Goal: Information Seeking & Learning: Learn about a topic

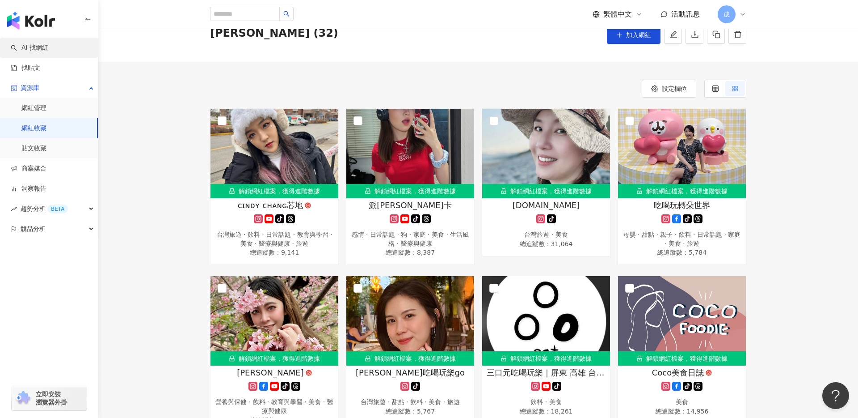
click at [48, 52] on link "AI 找網紅" at bounding box center [30, 47] width 38 height 9
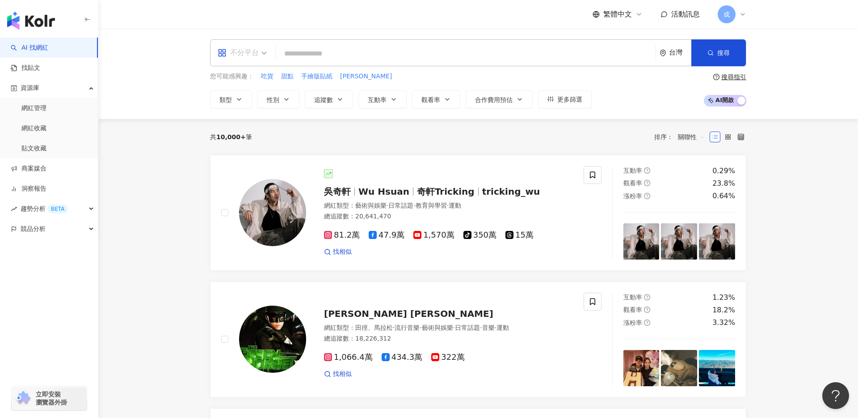
click at [247, 58] on div "不分平台" at bounding box center [238, 53] width 41 height 14
click at [299, 52] on input "search" at bounding box center [465, 53] width 373 height 17
click at [532, 60] on input "search" at bounding box center [465, 53] width 373 height 17
click at [268, 77] on span "吃貨" at bounding box center [267, 76] width 13 height 9
type input "**"
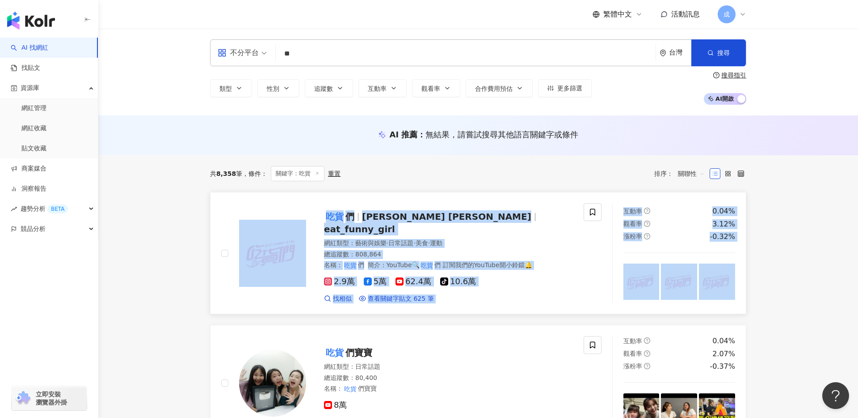
click at [372, 218] on span "Paula Queena Tina" at bounding box center [446, 216] width 169 height 11
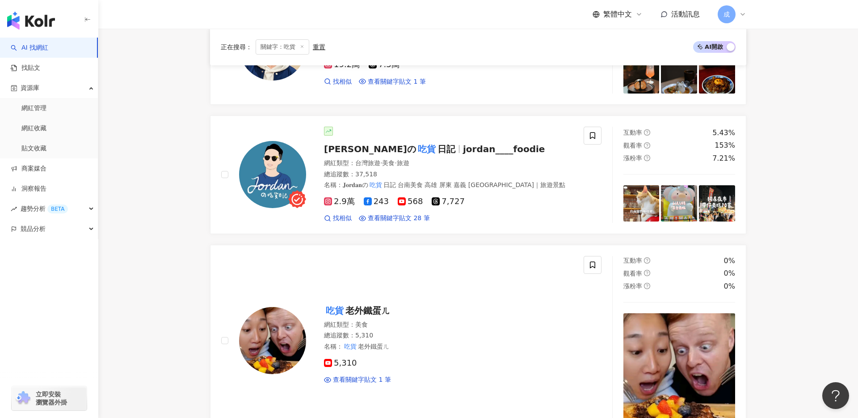
scroll to position [723, 0]
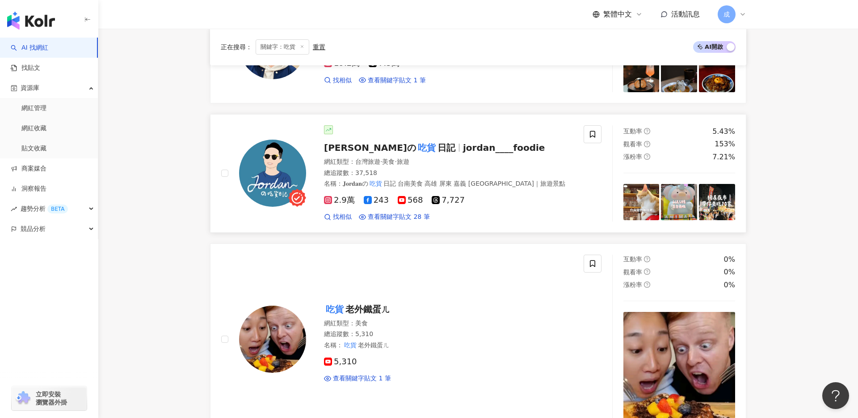
click at [416, 140] on mark "吃貨" at bounding box center [426, 147] width 21 height 14
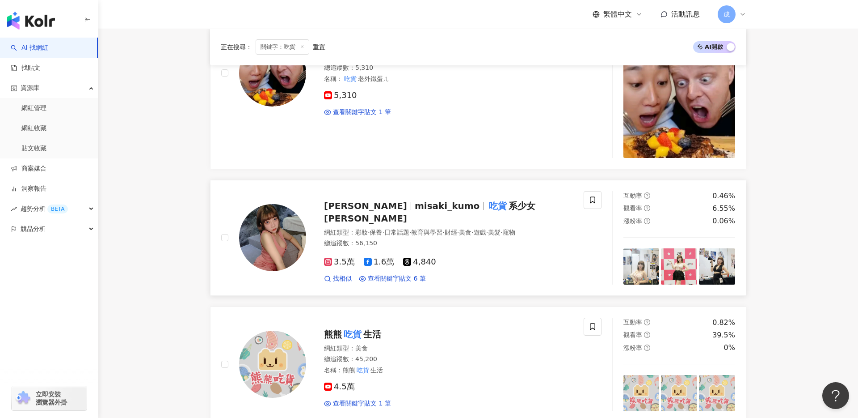
scroll to position [1047, 0]
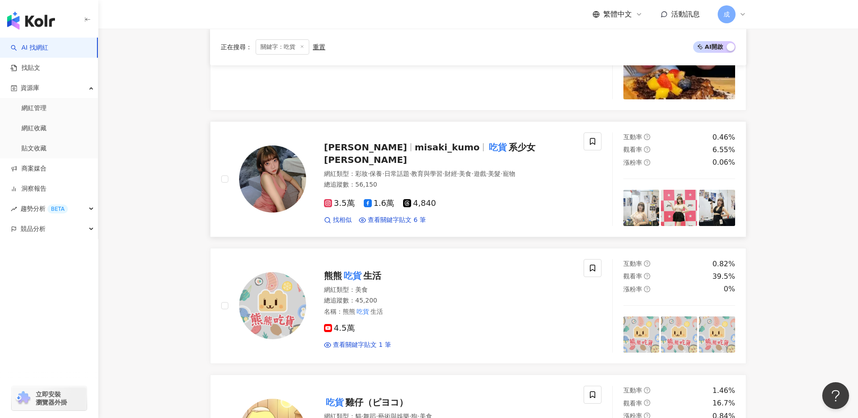
click at [356, 145] on span "香香兒" at bounding box center [369, 147] width 91 height 11
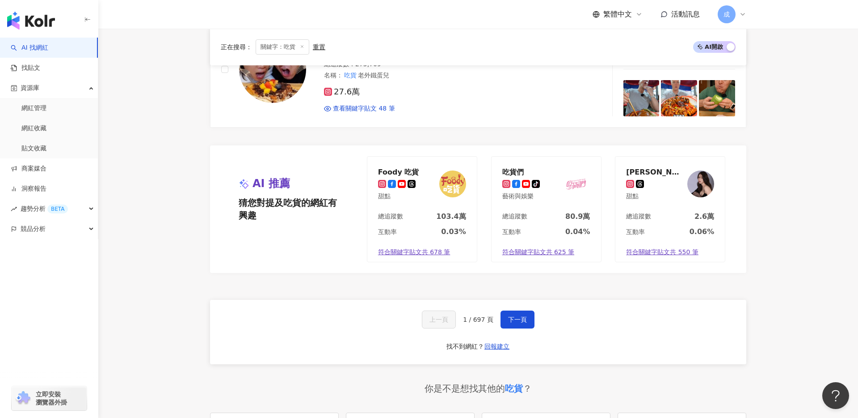
scroll to position [1693, 0]
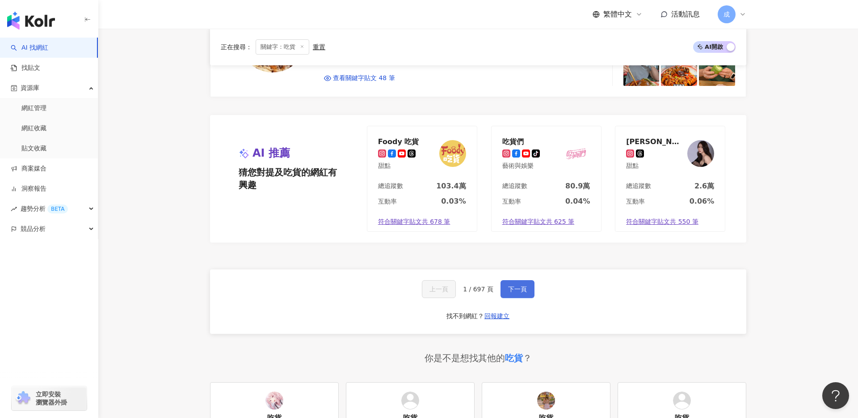
click at [518, 285] on span "下一頁" at bounding box center [517, 288] width 19 height 7
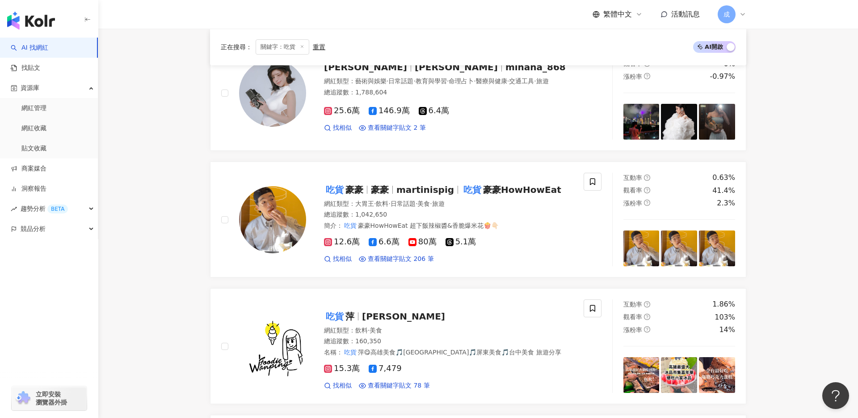
scroll to position [0, 0]
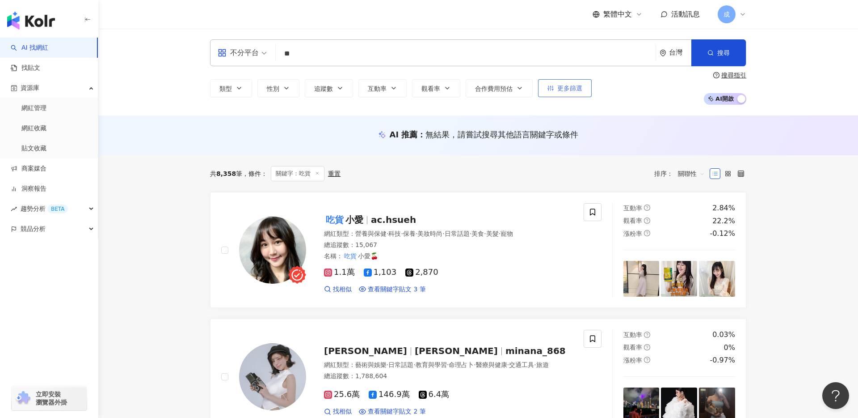
click at [565, 90] on span "更多篩選" at bounding box center [569, 87] width 25 height 7
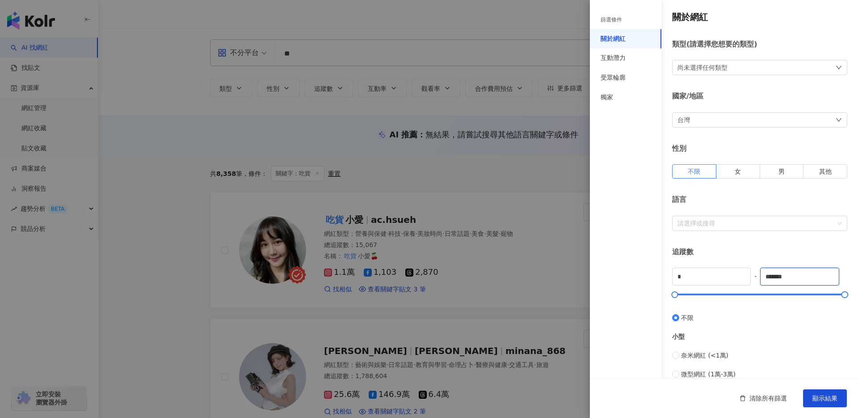
drag, startPoint x: 802, startPoint y: 278, endPoint x: 753, endPoint y: 278, distance: 48.7
click at [753, 278] on div "* - ******* 不限 小型 奈米網紅 (<1萬) 微型網紅 (1萬-3萬) 小型網紅 (3萬-5萬) 中型 中小型網紅 (5萬-10萬) 中型網紅 (…" at bounding box center [759, 398] width 175 height 262
type input "*"
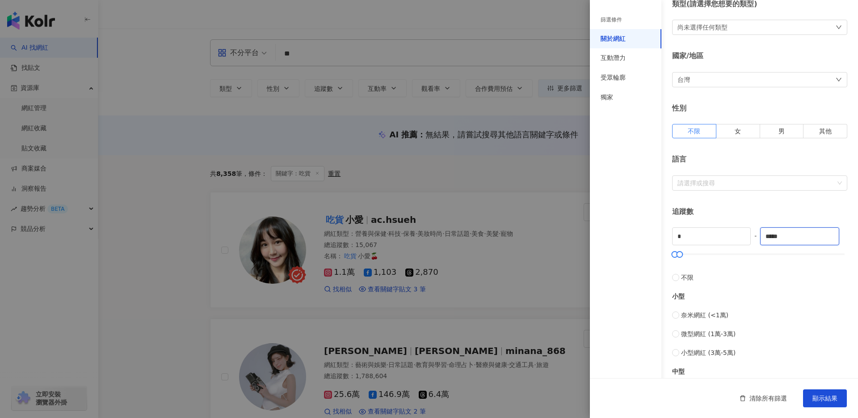
scroll to position [41, 0]
type input "*****"
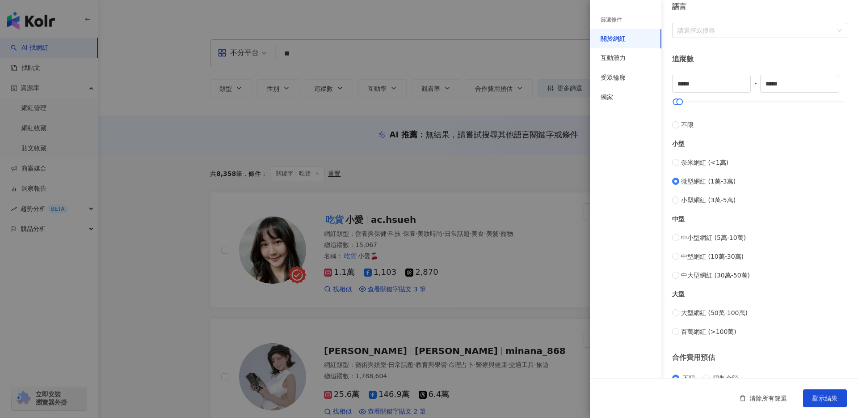
scroll to position [201, 0]
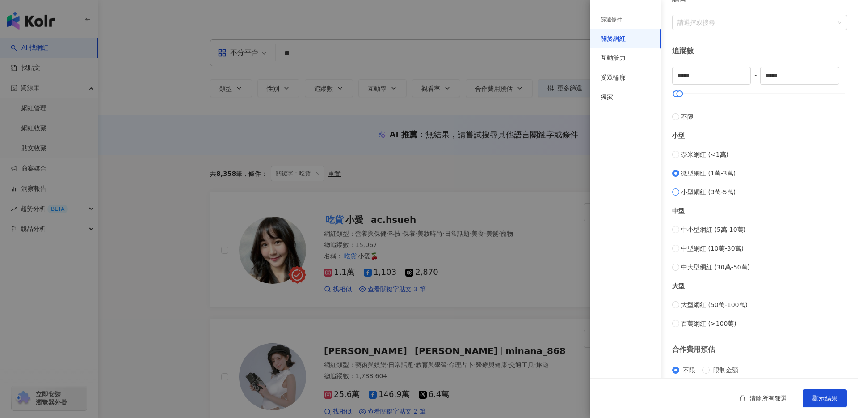
type input "*****"
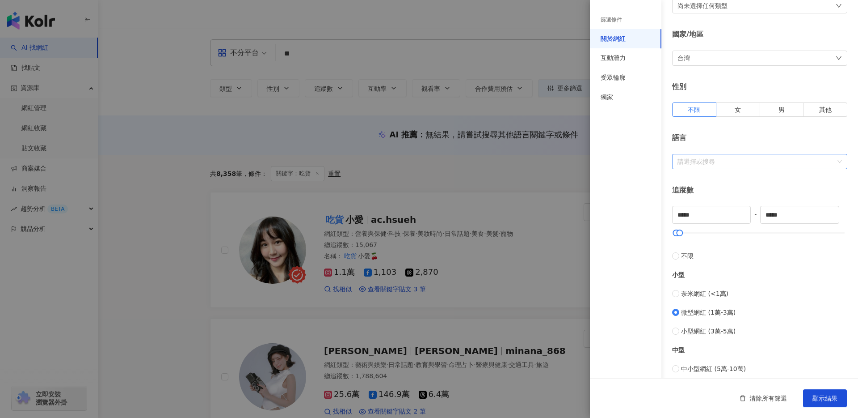
scroll to position [258, 0]
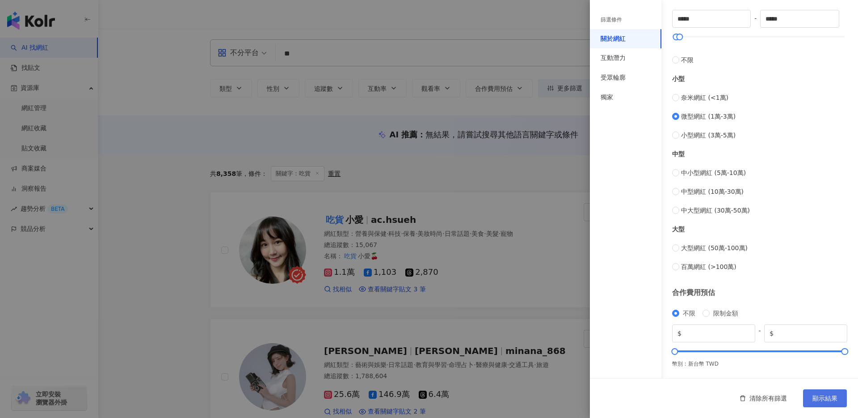
click at [816, 394] on span "顯示結果" at bounding box center [825, 397] width 25 height 7
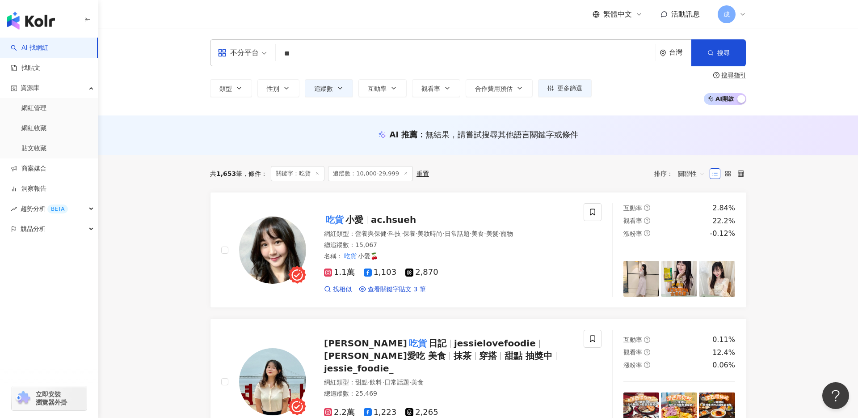
click at [322, 57] on input "**" at bounding box center [465, 53] width 373 height 17
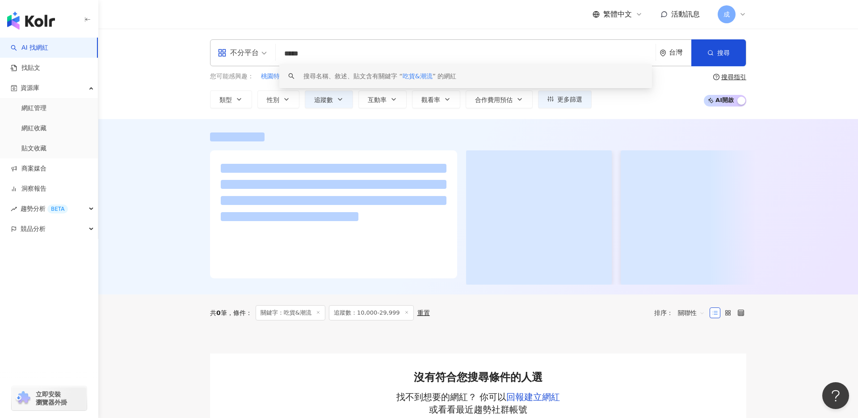
drag, startPoint x: 304, startPoint y: 56, endPoint x: 274, endPoint y: 56, distance: 30.0
click at [274, 56] on div "不分平台 ***** 台灣 搜尋 keyword 搜尋名稱、敘述、貼文含有關鍵字 “ 吃貨&潮流 ” 的網紅" at bounding box center [478, 52] width 536 height 27
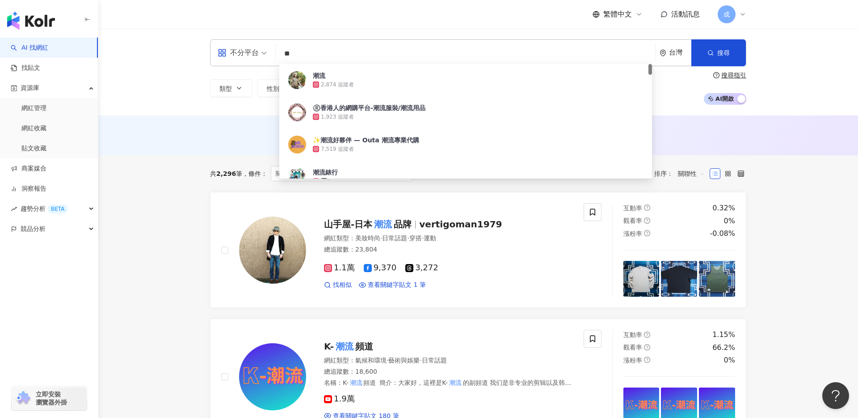
drag, startPoint x: 309, startPoint y: 50, endPoint x: 256, endPoint y: 51, distance: 52.8
click at [256, 51] on div "不分平台 ** 台灣 搜尋 ce860fb0-f2ac-4531-866b-2745bde6d2e8 潮流 2,874 追蹤者 ®️香港人的網購平台-潮流服裝…" at bounding box center [478, 52] width 536 height 27
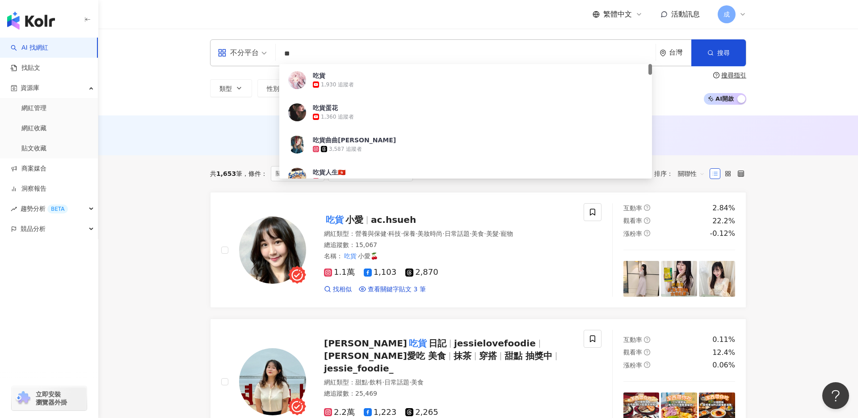
type input "**"
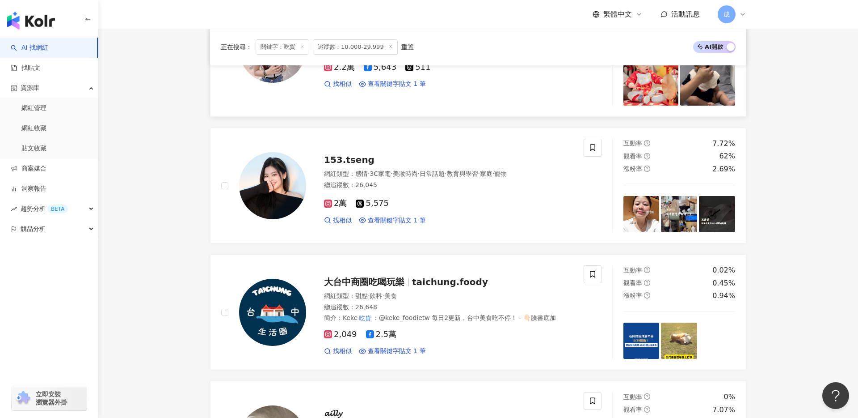
scroll to position [600, 0]
click at [345, 154] on span "153.tseng" at bounding box center [349, 159] width 51 height 11
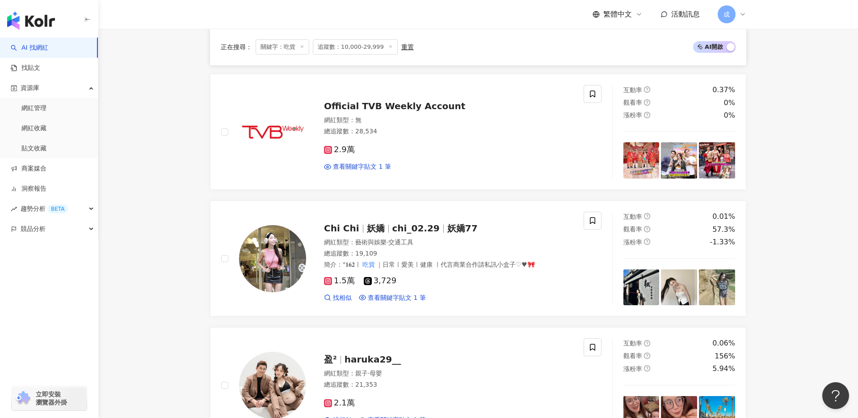
scroll to position [1165, 0]
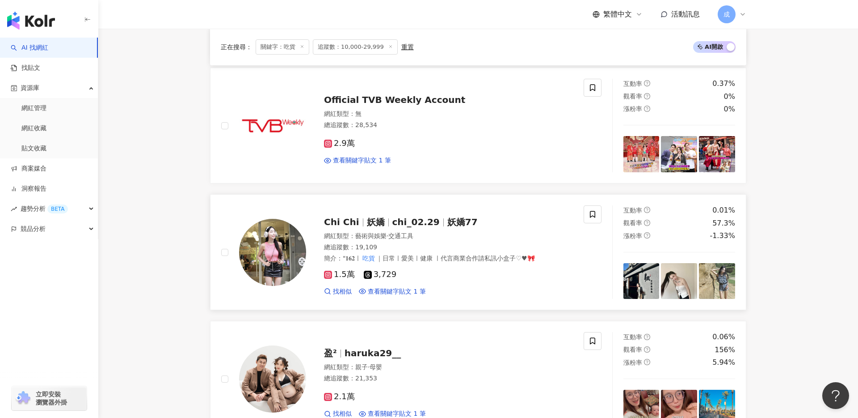
click at [378, 216] on span "妖嬌" at bounding box center [376, 221] width 18 height 11
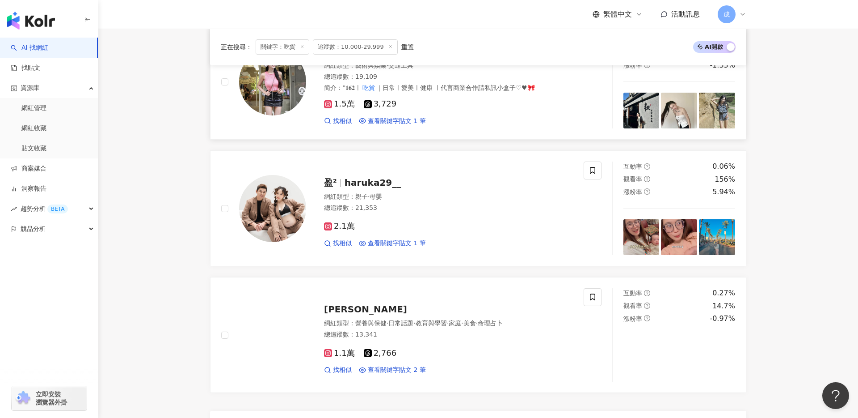
scroll to position [1336, 0]
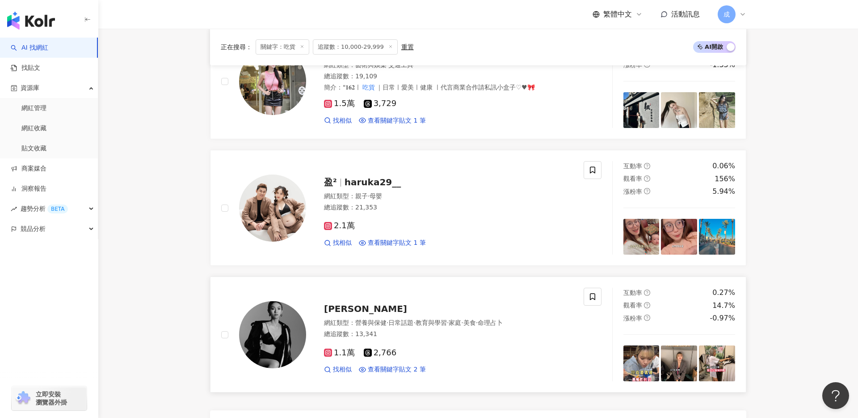
click at [342, 303] on span "Yuna 尤娜" at bounding box center [365, 308] width 83 height 11
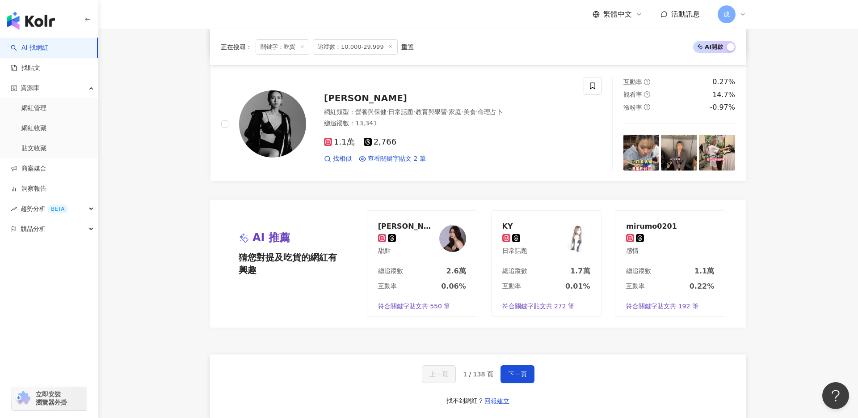
scroll to position [1548, 0]
click at [508, 369] on span "下一頁" at bounding box center [517, 372] width 19 height 7
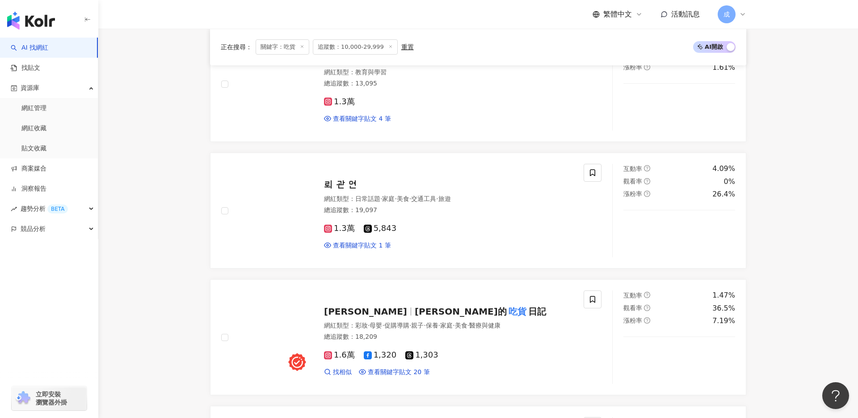
scroll to position [1139, 0]
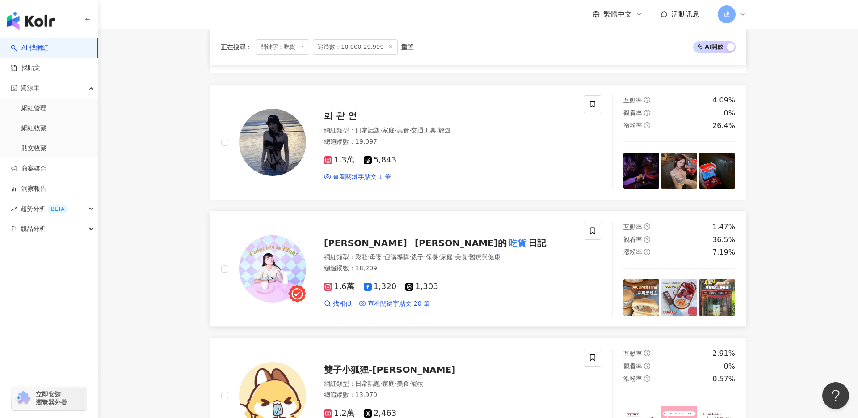
click at [415, 241] on span "嘉婧的" at bounding box center [461, 242] width 92 height 11
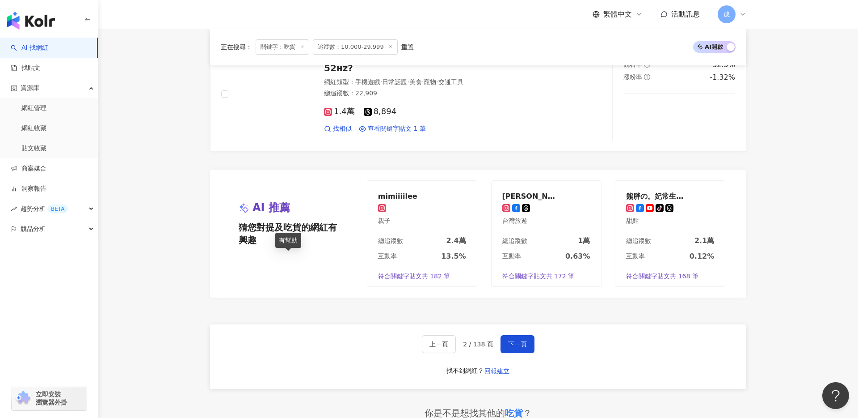
scroll to position [1641, 0]
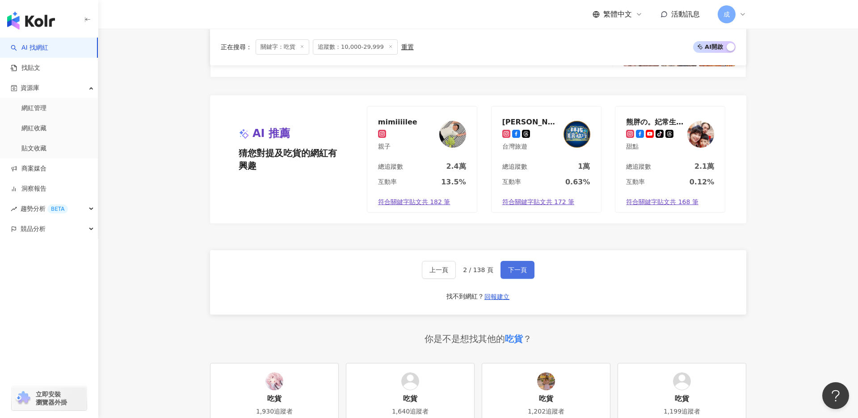
click at [515, 266] on span "下一頁" at bounding box center [517, 269] width 19 height 7
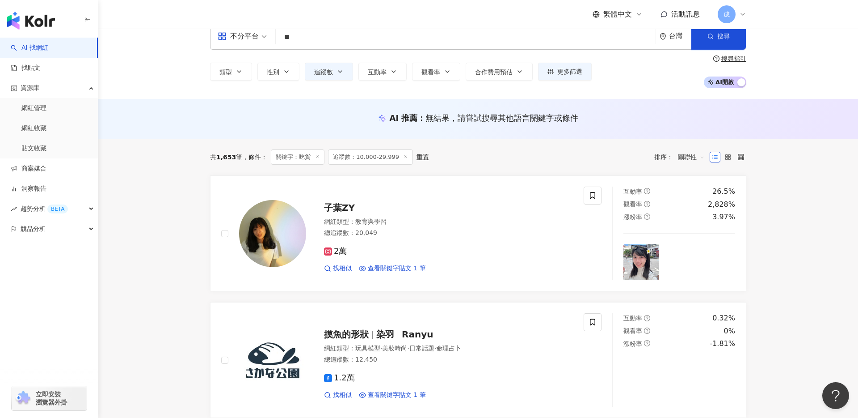
scroll to position [18, 0]
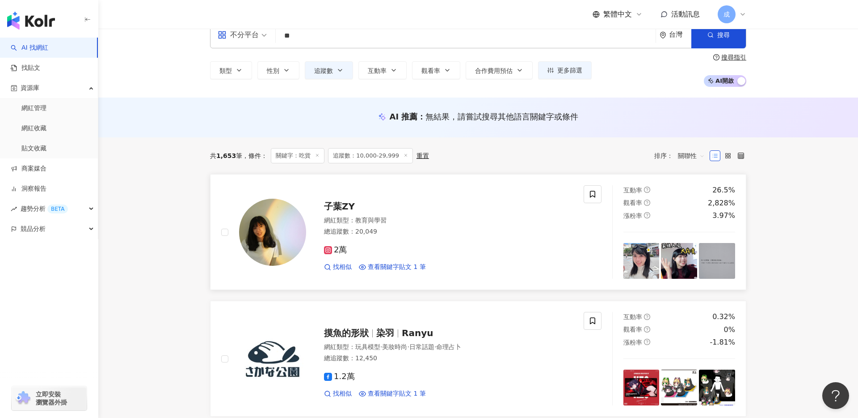
click at [335, 200] on div "子葉ZY" at bounding box center [448, 206] width 249 height 13
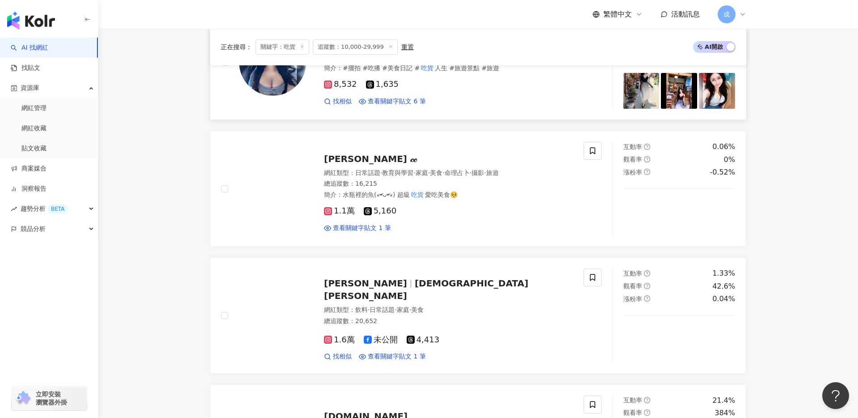
scroll to position [443, 0]
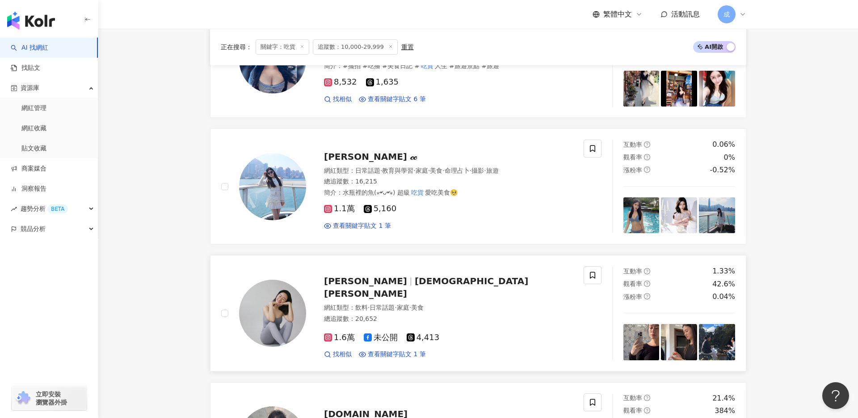
click at [355, 283] on span "[PERSON_NAME]" at bounding box center [365, 280] width 83 height 11
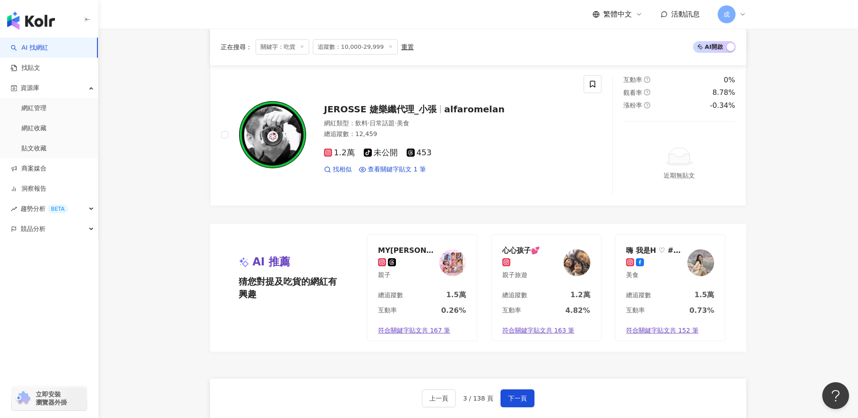
scroll to position [1538, 0]
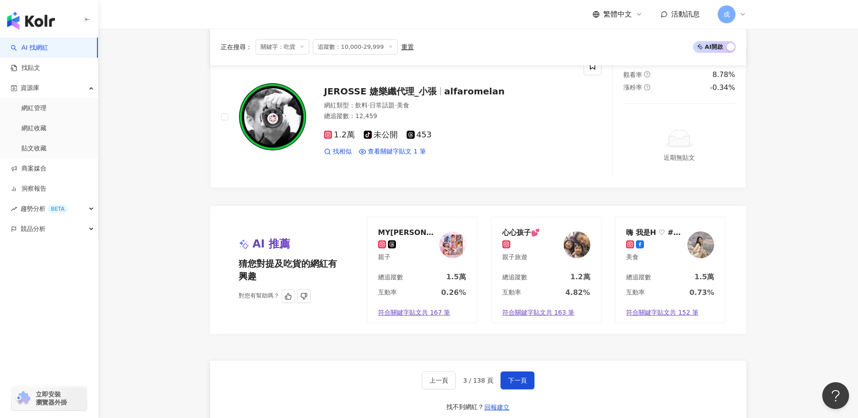
click at [651, 232] on div "嗨 我是H ♡ #欸曲女孩" at bounding box center [655, 232] width 58 height 9
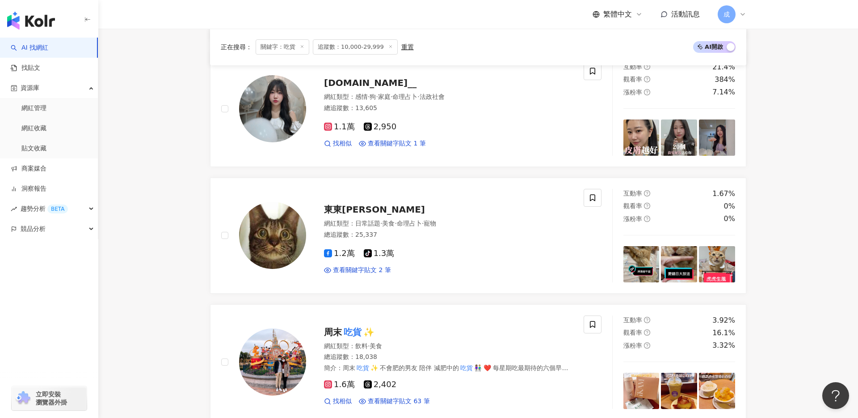
scroll to position [765, 0]
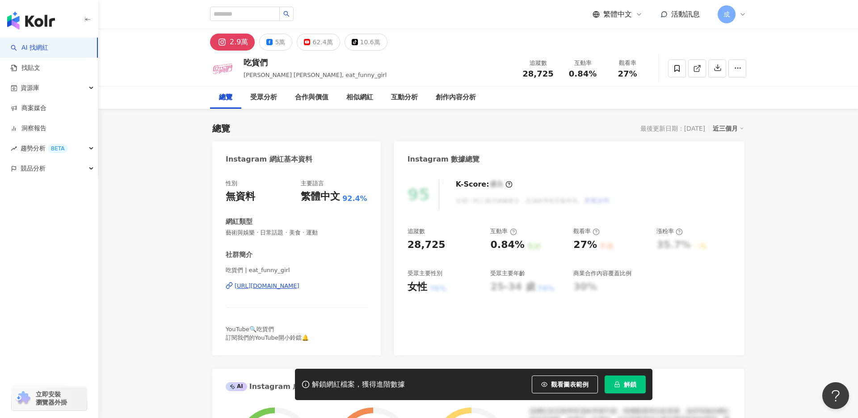
click at [257, 284] on div "https://www.instagram.com/eat_funny_girl/" at bounding box center [267, 286] width 65 height 8
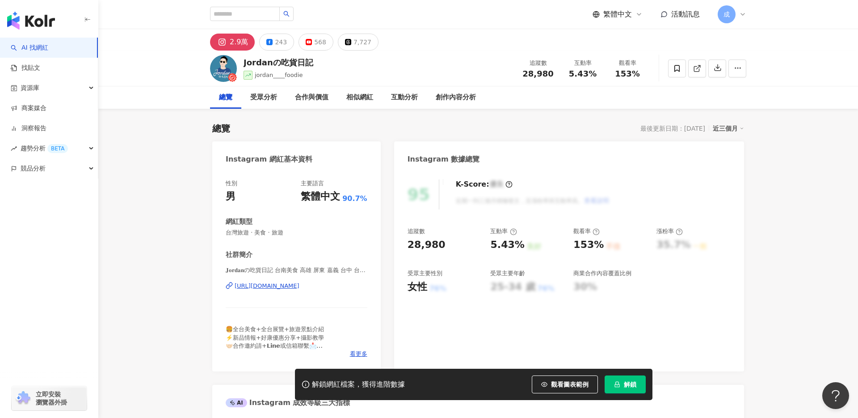
click at [265, 284] on div "https://www.instagram.com/jordan___foodie/" at bounding box center [267, 286] width 65 height 8
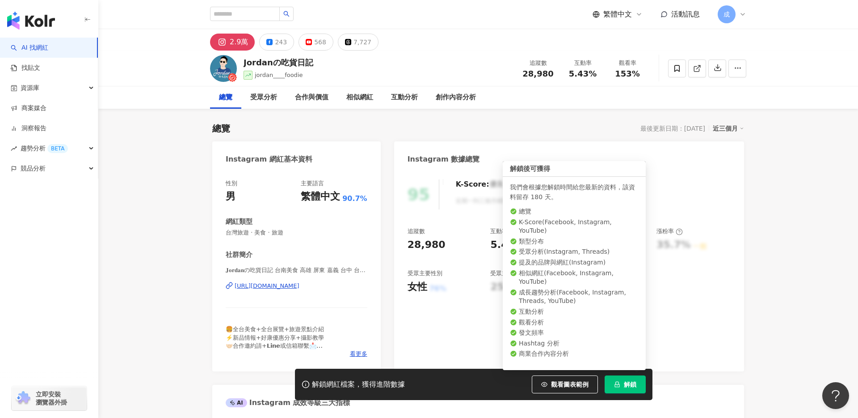
click at [634, 388] on button "解鎖" at bounding box center [625, 384] width 41 height 18
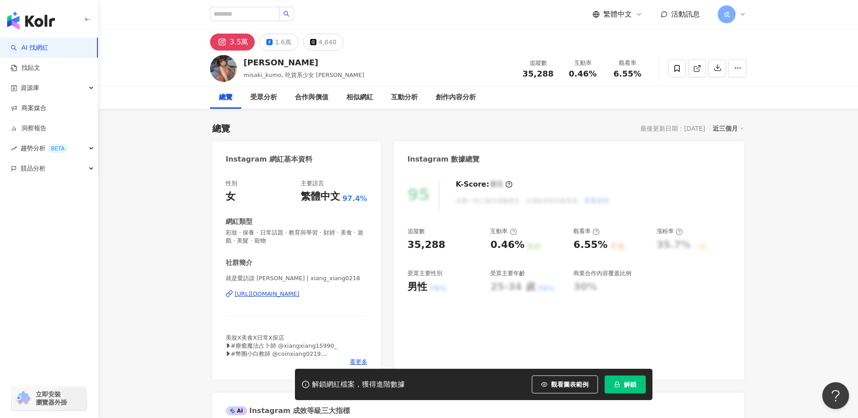
click at [270, 294] on div "https://www.instagram.com/xiang_xiang0218/" at bounding box center [267, 294] width 65 height 8
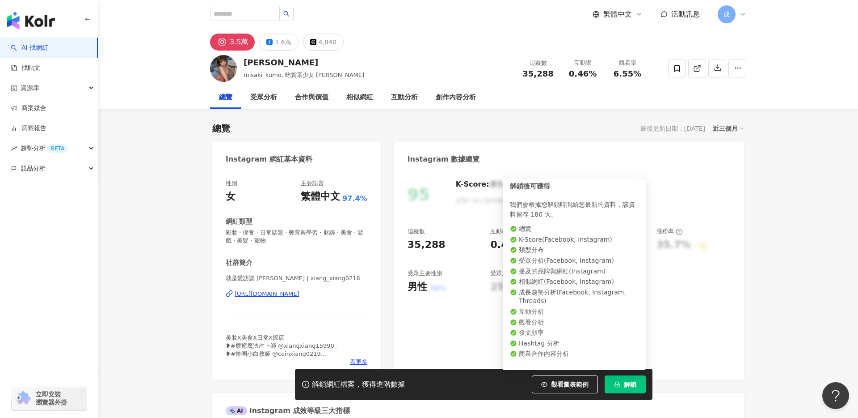
click at [630, 382] on span "解鎖" at bounding box center [630, 383] width 13 height 7
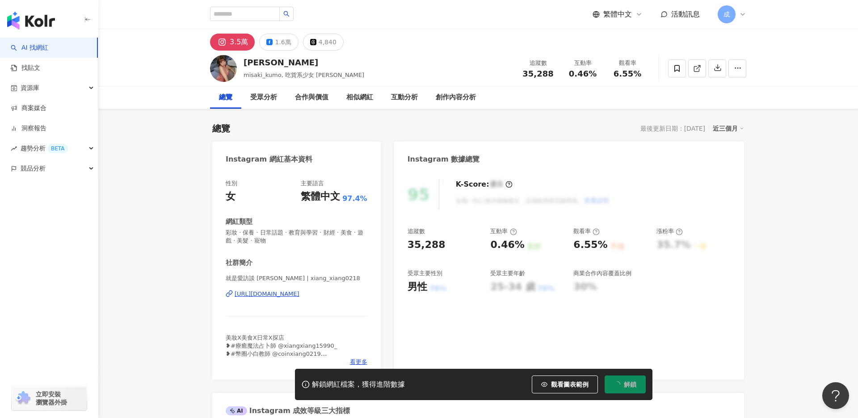
click at [278, 293] on div "https://www.instagram.com/xiang_xiang0218/" at bounding box center [267, 294] width 65 height 8
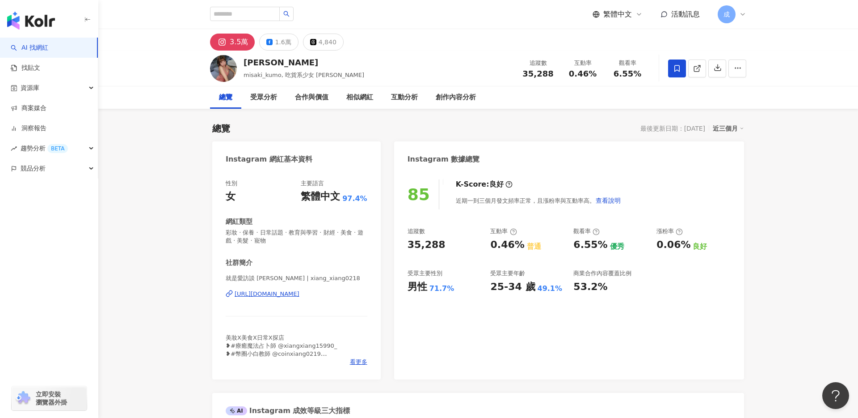
click at [675, 70] on icon at bounding box center [677, 68] width 5 height 7
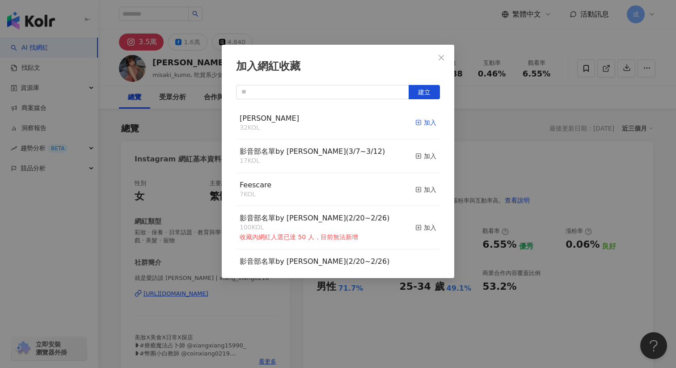
click at [429, 125] on div "加入" at bounding box center [425, 123] width 21 height 10
click at [442, 57] on icon "close" at bounding box center [441, 57] width 5 height 5
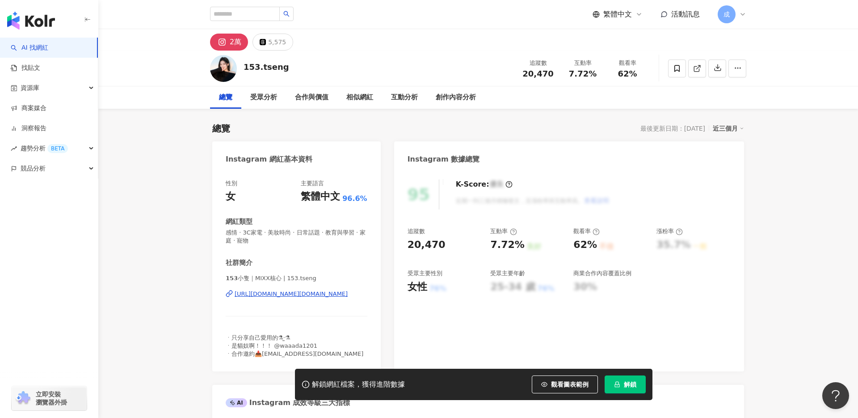
click at [261, 293] on div "https://www.instagram.com/153.tseng/" at bounding box center [291, 294] width 113 height 8
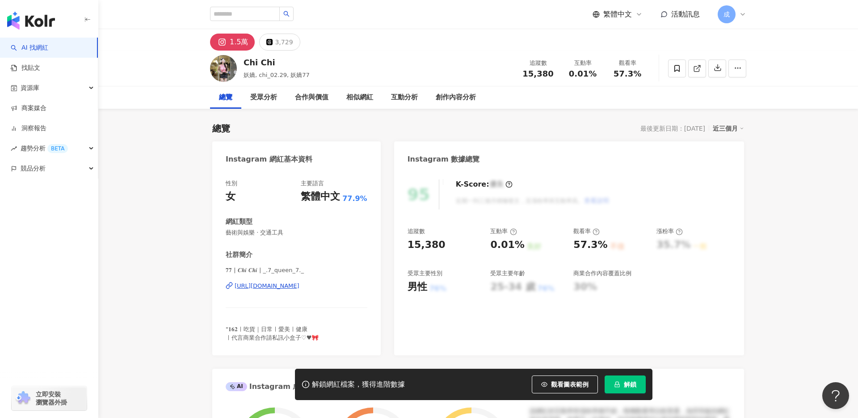
click at [290, 284] on div "https://www.instagram.com/_.7_queen_7._/" at bounding box center [267, 286] width 65 height 8
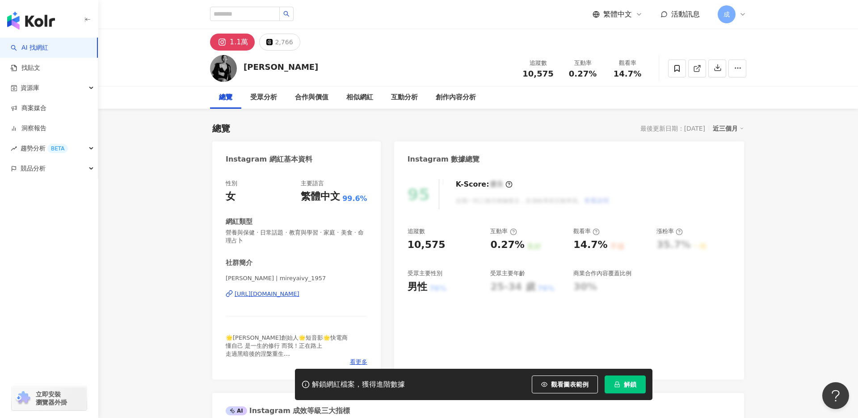
click at [263, 296] on div "https://www.instagram.com/mireyaivy_1957/" at bounding box center [267, 294] width 65 height 8
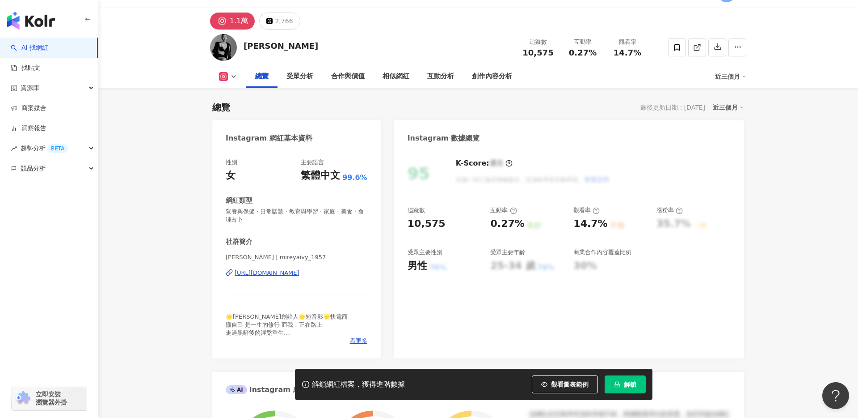
scroll to position [460, 0]
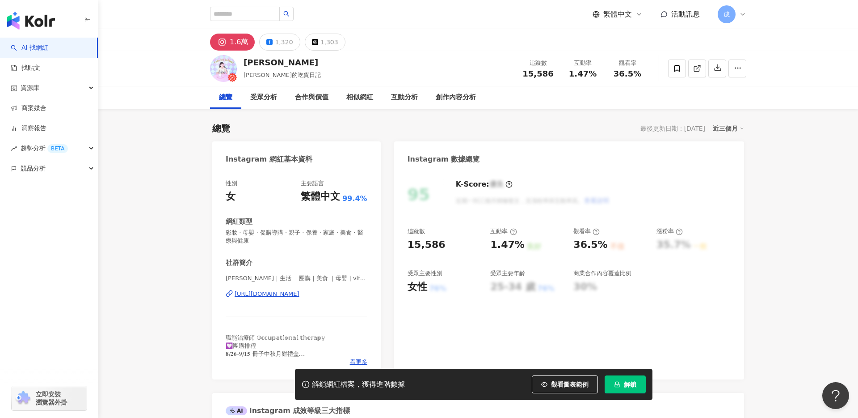
click at [281, 295] on div "https://www.instagram.com/vlftjwls_9/" at bounding box center [267, 294] width 65 height 8
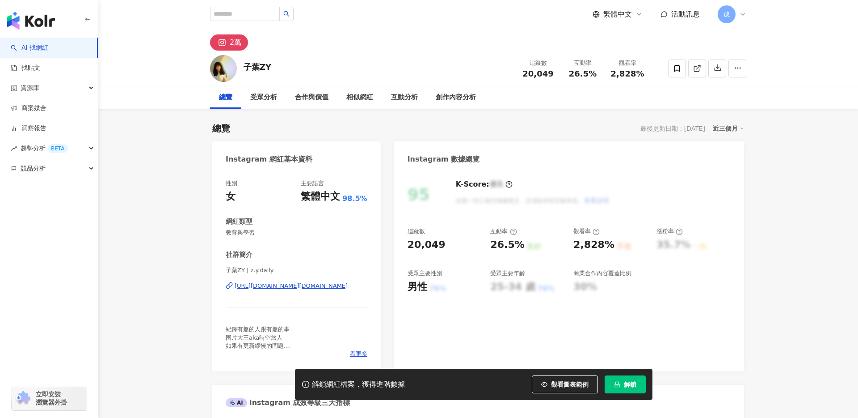
click at [270, 285] on div "https://www.instagram.com/z.y.daily/" at bounding box center [291, 286] width 113 height 8
click at [285, 284] on div "https://www.instagram.com/z.y.daily/" at bounding box center [291, 286] width 113 height 8
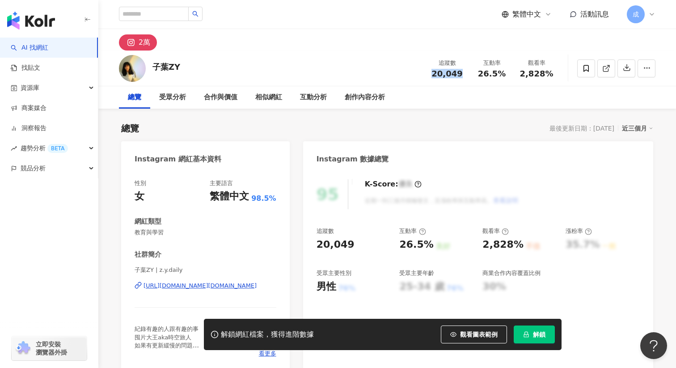
drag, startPoint x: 431, startPoint y: 72, endPoint x: 463, endPoint y: 72, distance: 31.7
click at [463, 72] on div "20,049" at bounding box center [447, 73] width 34 height 9
copy span "20,049"
click at [589, 72] on span at bounding box center [586, 68] width 18 height 18
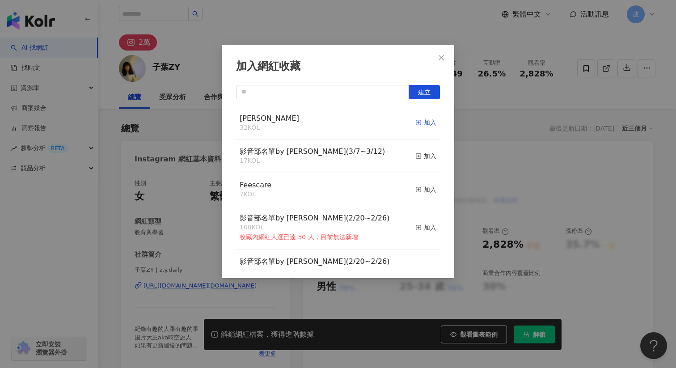
click at [421, 123] on rect "button" at bounding box center [418, 122] width 5 height 5
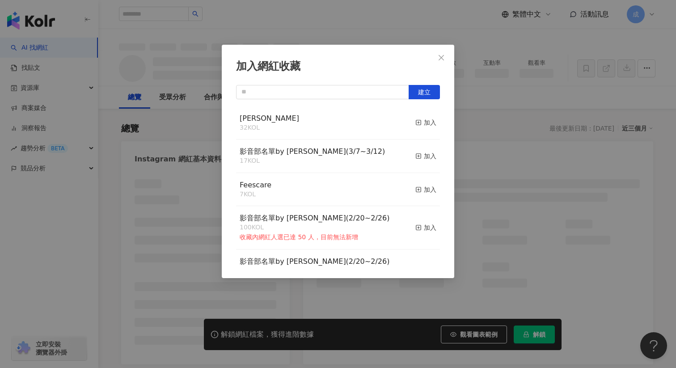
click at [439, 55] on icon "close" at bounding box center [441, 57] width 7 height 7
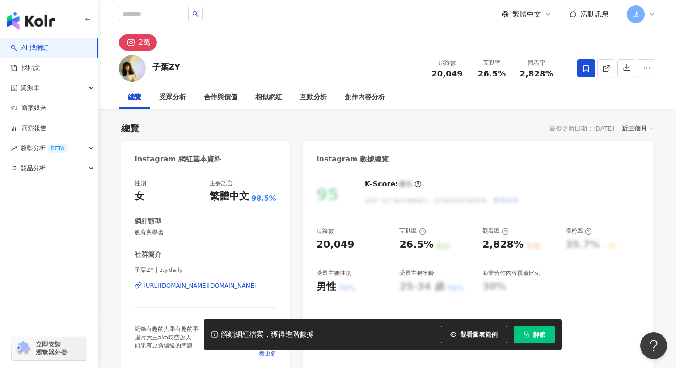
click at [535, 329] on div "加入網紅收藏 建立 RYAN 32 KOL 加入 影音部名單by Sandy(3/7~3/12) 17 KOL 加入 Feescare 7 KOL 加入 影音…" at bounding box center [338, 184] width 676 height 368
click at [536, 332] on span "解鎖" at bounding box center [539, 334] width 13 height 7
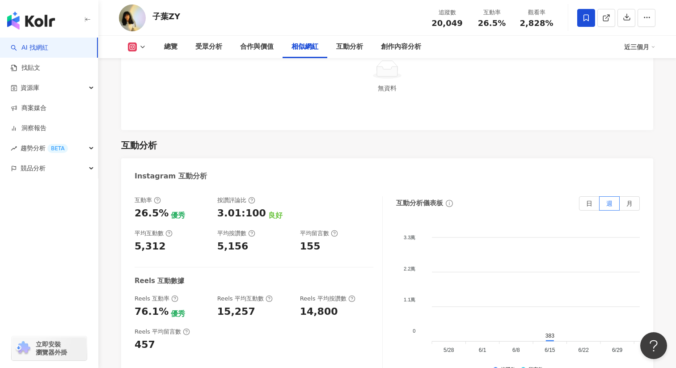
scroll to position [1716, 0]
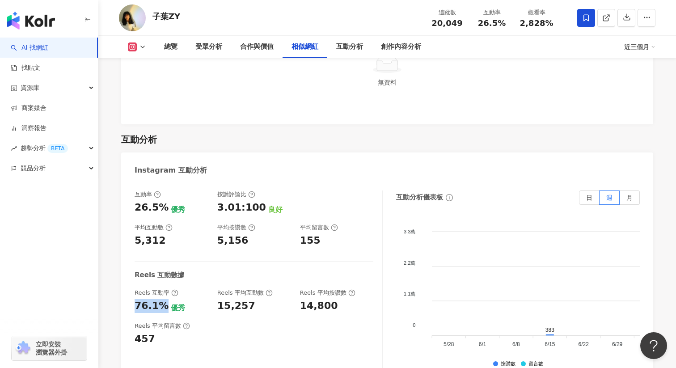
drag, startPoint x: 136, startPoint y: 283, endPoint x: 162, endPoint y: 283, distance: 25.9
click at [162, 299] on div "76.1%" at bounding box center [152, 306] width 34 height 14
copy div "76.1%"
drag, startPoint x: 135, startPoint y: 183, endPoint x: 162, endPoint y: 183, distance: 27.3
click at [162, 201] on div "26.5% 優秀" at bounding box center [172, 208] width 74 height 14
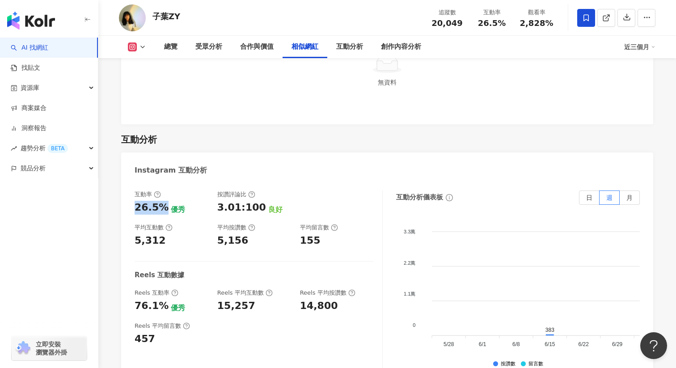
copy div "26.5%"
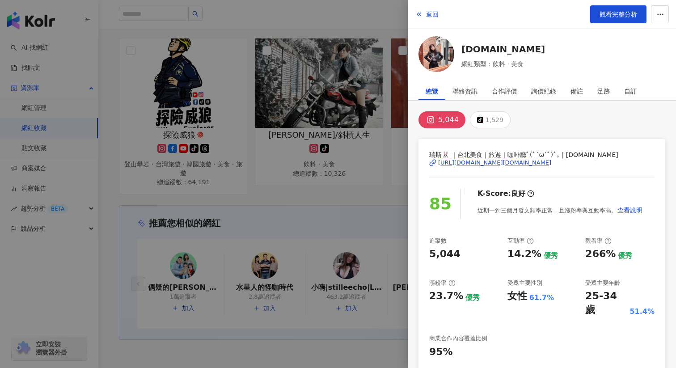
drag, startPoint x: 0, startPoint y: 0, endPoint x: 323, endPoint y: 207, distance: 383.6
click at [323, 207] on div at bounding box center [338, 184] width 676 height 368
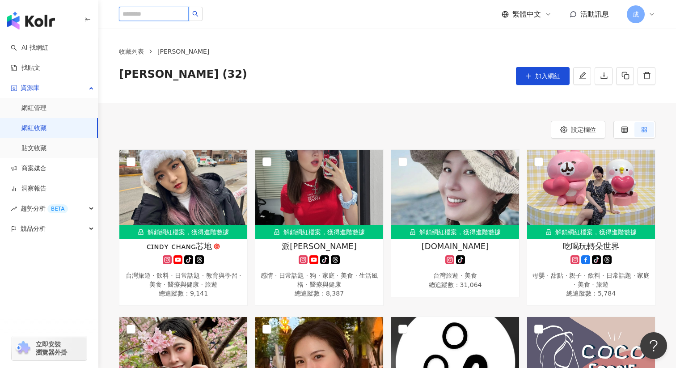
click at [170, 13] on input "search" at bounding box center [154, 14] width 70 height 14
paste input "**********"
type input "**********"
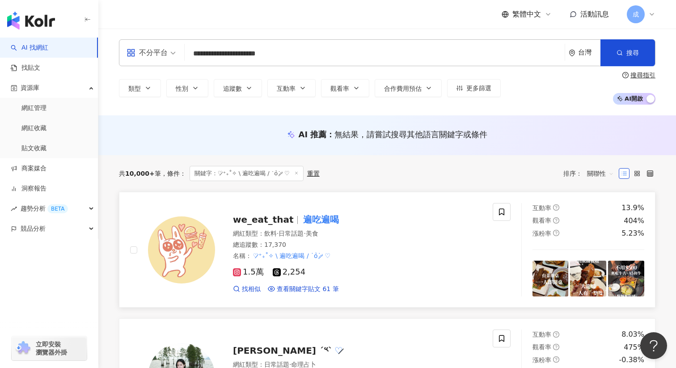
click at [278, 216] on span "we_eat_that" at bounding box center [263, 219] width 61 height 11
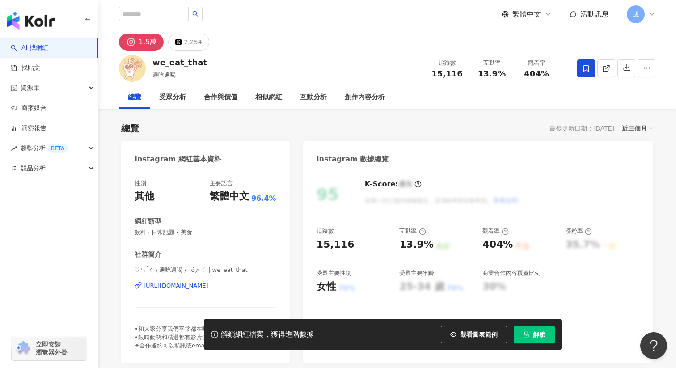
click at [583, 70] on icon at bounding box center [586, 68] width 8 height 8
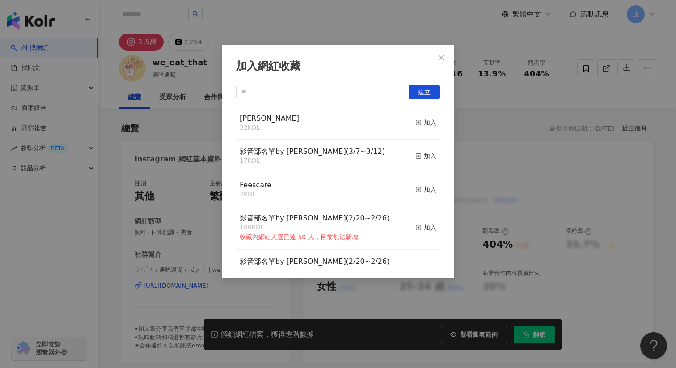
click at [372, 125] on div "[PERSON_NAME] 32 KOL 加入" at bounding box center [338, 123] width 204 height 34
click at [422, 120] on div "加入" at bounding box center [425, 123] width 21 height 10
click at [442, 58] on icon "close" at bounding box center [441, 57] width 5 height 5
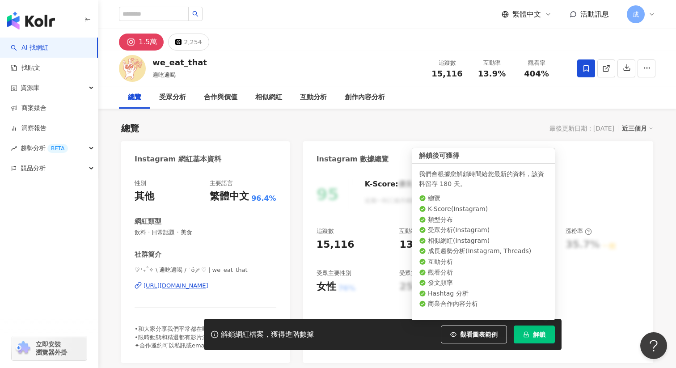
click at [534, 331] on span "解鎖" at bounding box center [539, 334] width 13 height 7
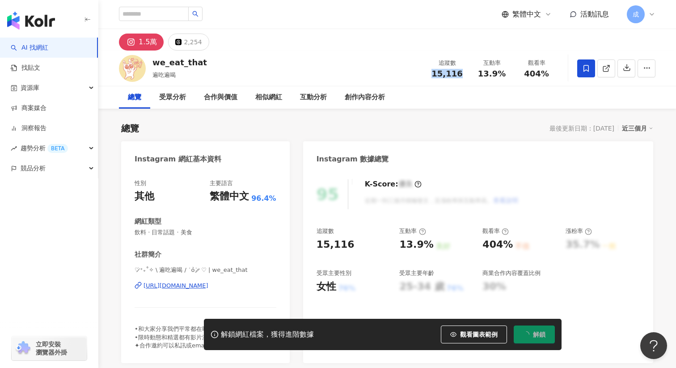
drag, startPoint x: 434, startPoint y: 74, endPoint x: 461, endPoint y: 74, distance: 27.3
click at [461, 74] on div "15,116" at bounding box center [447, 73] width 34 height 9
copy span "15,116"
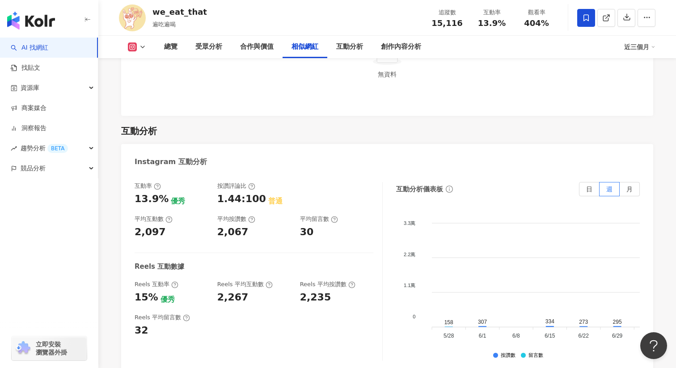
scroll to position [1713, 0]
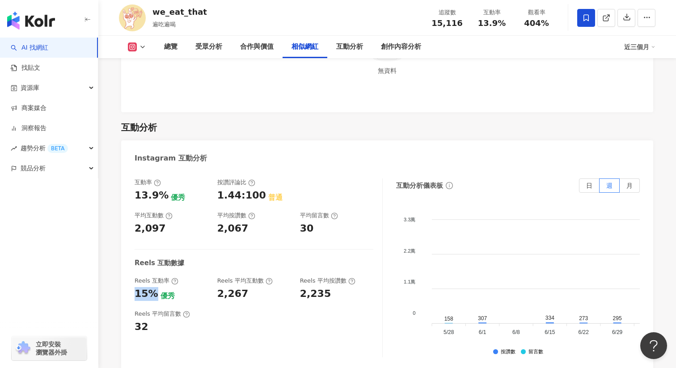
drag, startPoint x: 137, startPoint y: 285, endPoint x: 154, endPoint y: 285, distance: 17.4
click at [154, 287] on div "15% 優秀" at bounding box center [172, 294] width 74 height 14
copy div "15%"
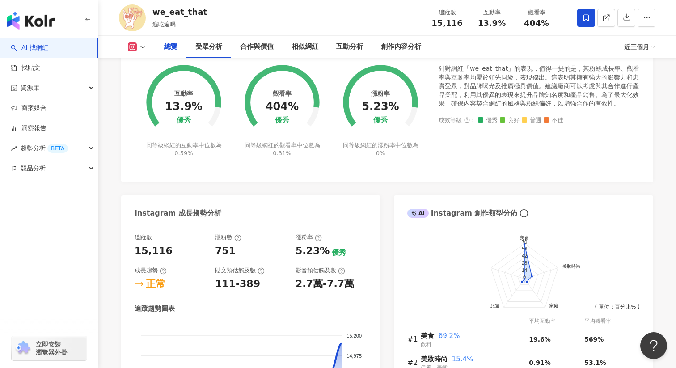
scroll to position [0, 0]
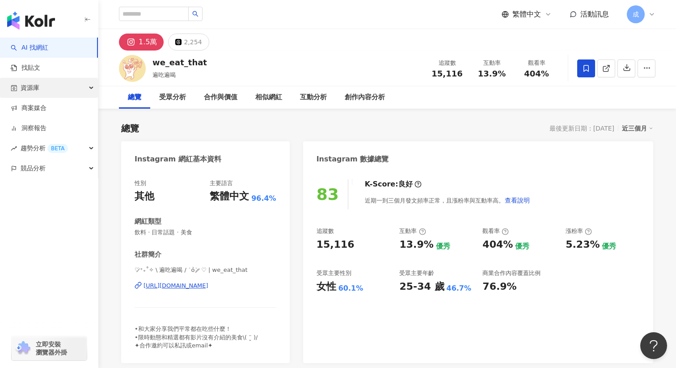
click at [58, 90] on div "資源庫" at bounding box center [49, 88] width 98 height 20
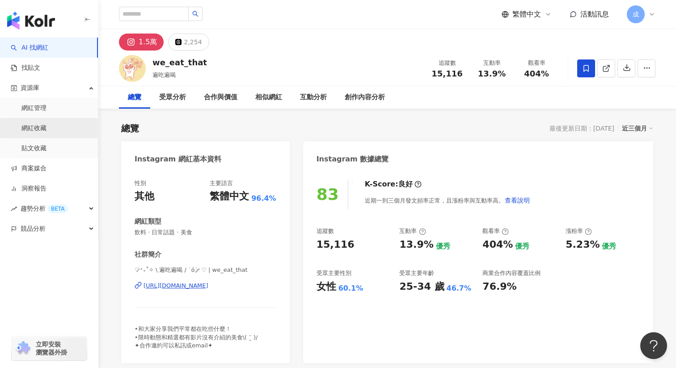
click at [46, 129] on link "網紅收藏" at bounding box center [33, 128] width 25 height 9
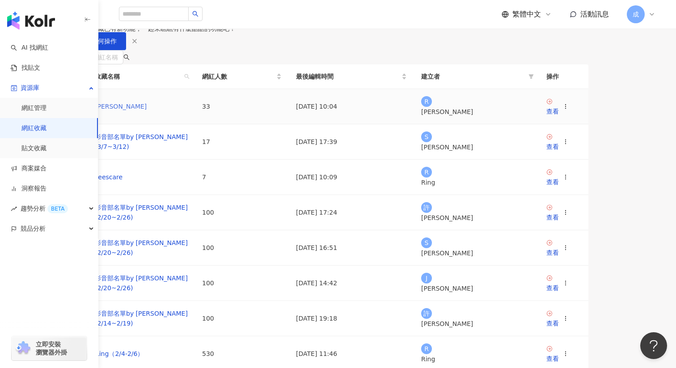
click at [147, 110] on link "RYAN" at bounding box center [121, 106] width 52 height 7
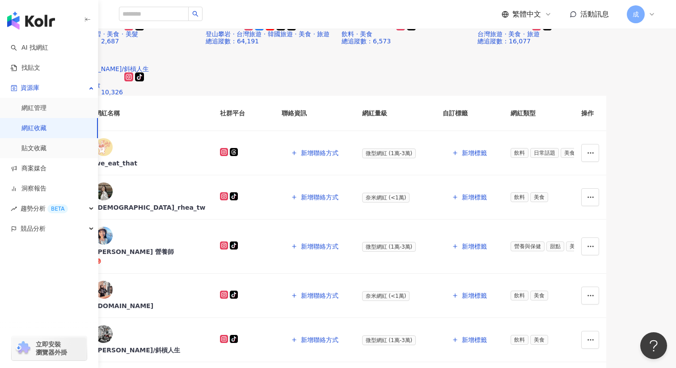
scroll to position [476, 0]
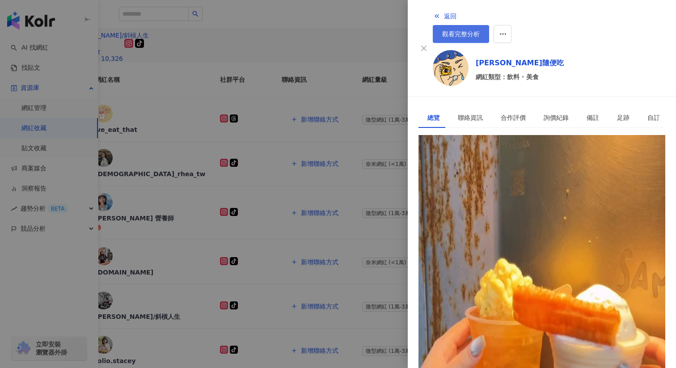
click at [480, 30] on span "觀看完整分析" at bounding box center [461, 33] width 38 height 7
click at [437, 15] on polyline "button" at bounding box center [437, 16] width 1 height 3
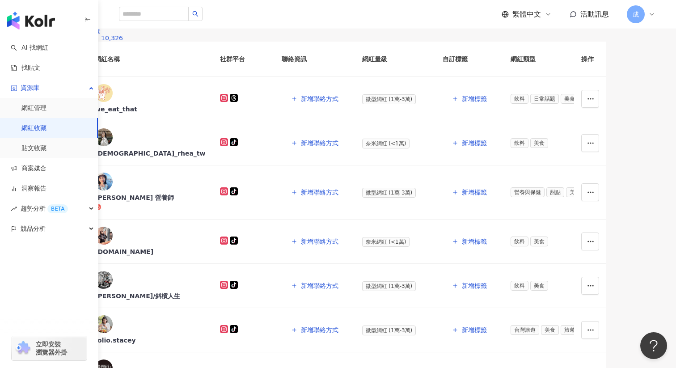
scroll to position [517, 0]
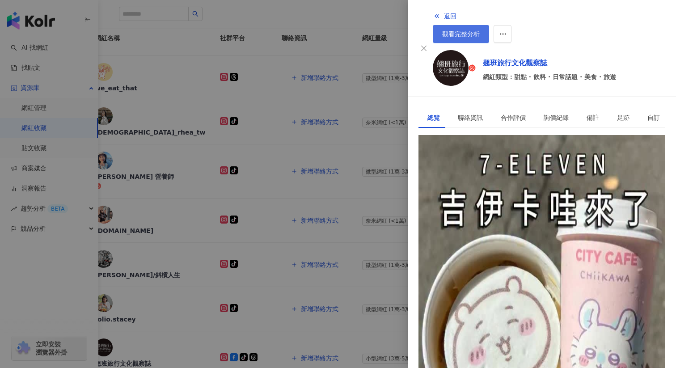
click at [480, 30] on span "觀看完整分析" at bounding box center [461, 33] width 38 height 7
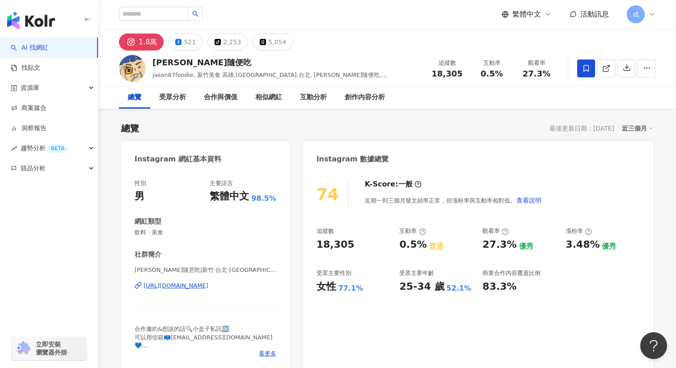
click at [194, 285] on div "[URL][DOMAIN_NAME]" at bounding box center [176, 286] width 65 height 8
click at [438, 78] on div "追蹤數 18,305 互動率 0.5% 觀看率 27.3%" at bounding box center [492, 68] width 134 height 26
drag, startPoint x: 434, startPoint y: 76, endPoint x: 458, endPoint y: 76, distance: 23.7
click at [458, 76] on div "18,305" at bounding box center [447, 73] width 34 height 9
copy span "18,305"
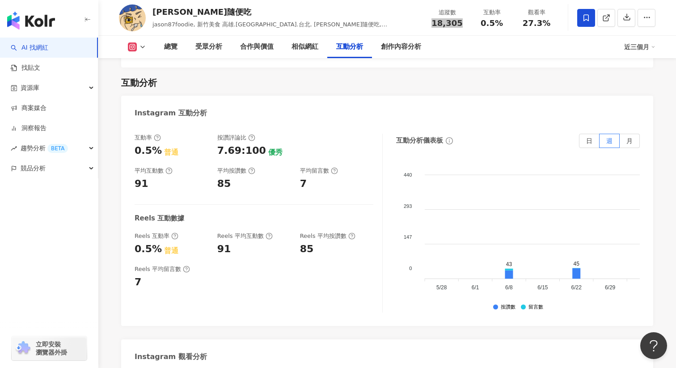
scroll to position [1761, 0]
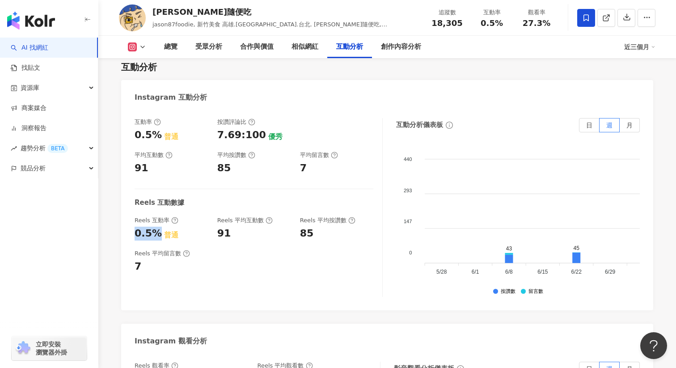
drag, startPoint x: 136, startPoint y: 244, endPoint x: 156, endPoint y: 243, distance: 20.6
click at [156, 241] on div "0.5%" at bounding box center [148, 234] width 27 height 14
copy div "0.5%"
click at [289, 274] on div "Reels 平均留言數 7" at bounding box center [254, 261] width 239 height 24
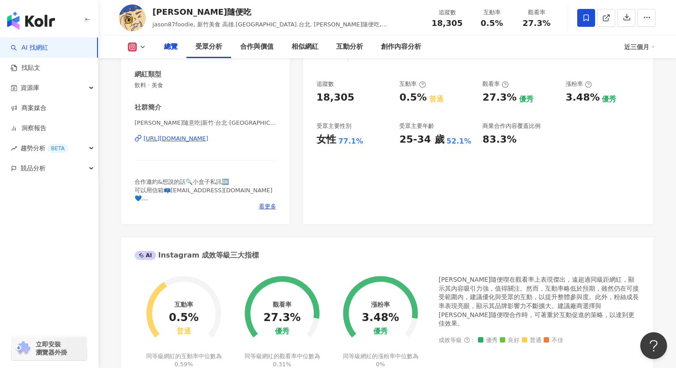
scroll to position [0, 0]
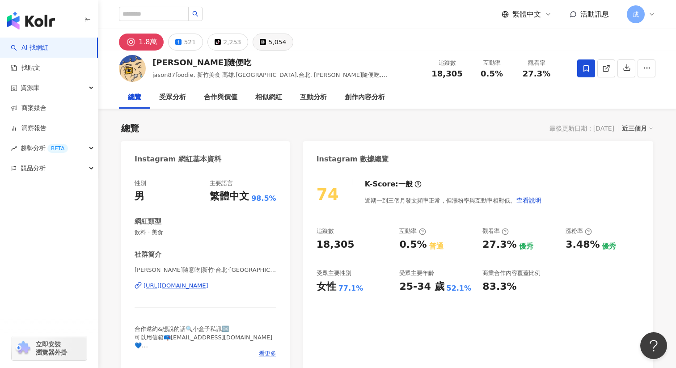
click at [260, 42] on icon at bounding box center [263, 42] width 6 height 6
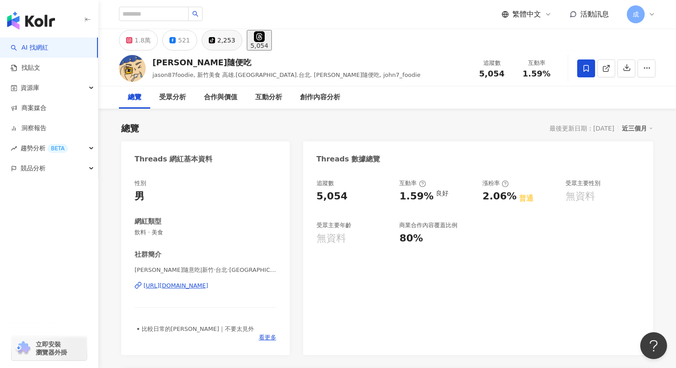
click at [217, 46] on div "2,253" at bounding box center [226, 40] width 18 height 13
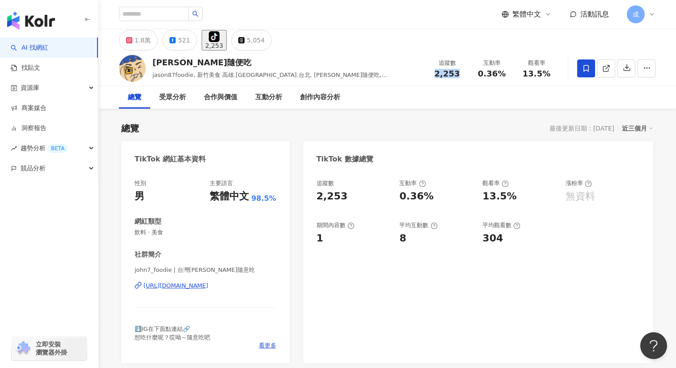
drag, startPoint x: 435, startPoint y: 74, endPoint x: 460, endPoint y: 74, distance: 24.6
click at [460, 74] on div "2,253" at bounding box center [447, 73] width 34 height 9
copy span "2,253"
drag, startPoint x: 482, startPoint y: 72, endPoint x: 509, endPoint y: 72, distance: 26.4
click at [509, 72] on div "互動率 0.36%" at bounding box center [491, 68] width 45 height 19
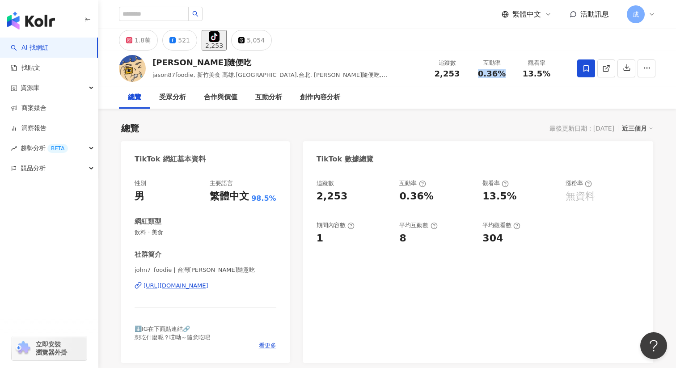
copy span "0.36%"
click at [204, 284] on div "https://www.tiktok.com/share/user/6624826571995168769" at bounding box center [176, 286] width 65 height 8
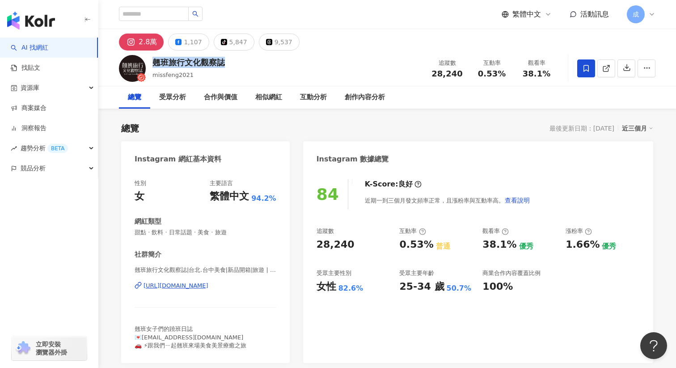
drag, startPoint x: 153, startPoint y: 62, endPoint x: 262, endPoint y: 53, distance: 109.0
click at [263, 62] on div "翹班旅行文化觀察誌 missfeng2021 追蹤數 28,240 互動率 0.53% 觀看率 38.1%" at bounding box center [387, 68] width 572 height 35
copy div "翹班旅行文化觀察誌"
drag, startPoint x: 435, startPoint y: 75, endPoint x: 462, endPoint y: 75, distance: 27.3
click at [462, 75] on div "28,240" at bounding box center [447, 73] width 34 height 9
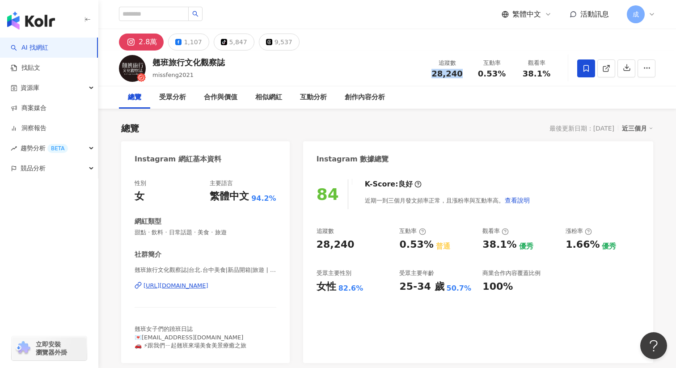
copy span "28,240"
click at [176, 279] on div "翹班旅行文化觀察誌|台北.台中美食|新品開箱|旅遊 | missfeng2021 https://www.instagram.com/missfeng2021/" at bounding box center [206, 292] width 142 height 52
click at [177, 288] on div "https://www.instagram.com/missfeng2021/" at bounding box center [176, 286] width 65 height 8
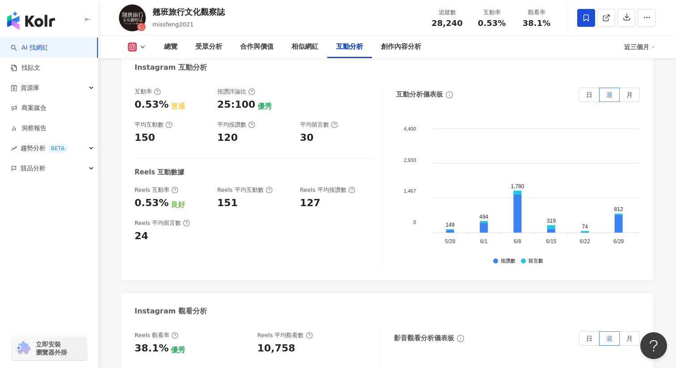
scroll to position [1799, 0]
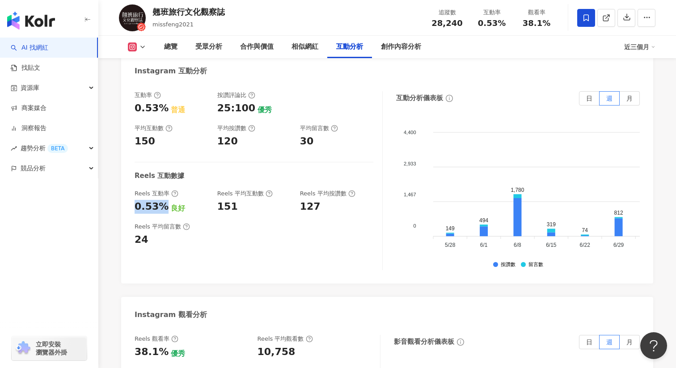
drag, startPoint x: 135, startPoint y: 196, endPoint x: 162, endPoint y: 197, distance: 27.7
click at [162, 200] on div "0.53%" at bounding box center [152, 207] width 34 height 14
copy div "0.53%"
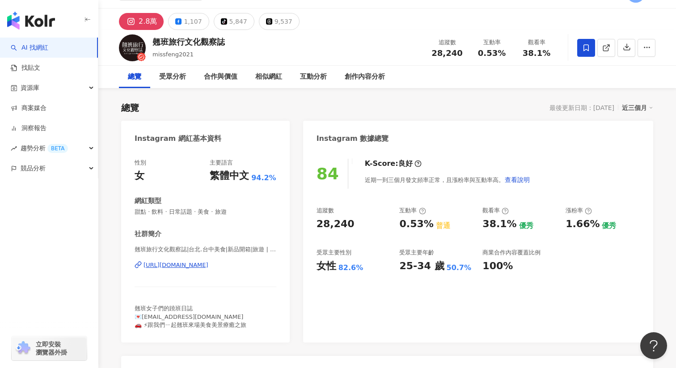
scroll to position [0, 0]
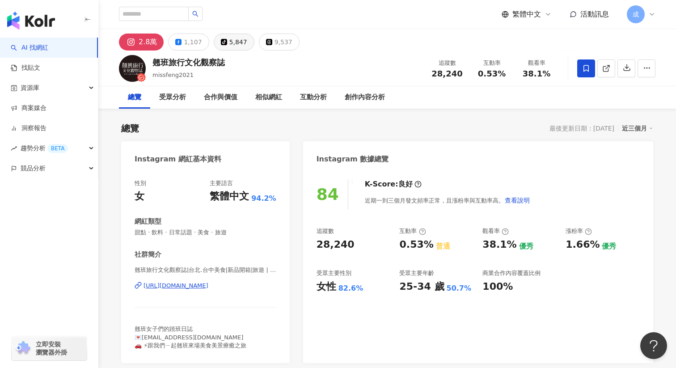
click at [229, 42] on div "5,847" at bounding box center [238, 42] width 18 height 13
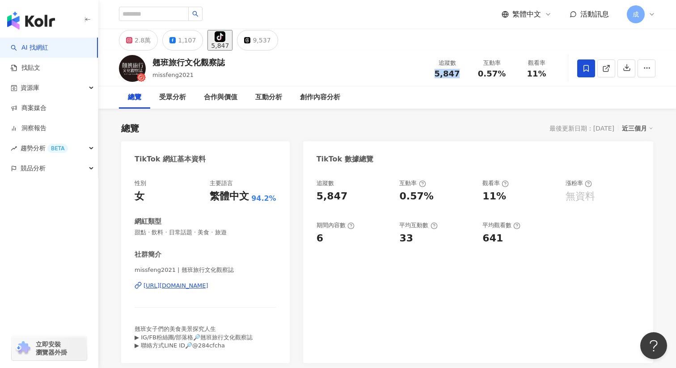
drag, startPoint x: 436, startPoint y: 72, endPoint x: 462, endPoint y: 72, distance: 25.9
click at [462, 72] on div "5,847" at bounding box center [447, 73] width 34 height 9
copy span "5,847"
click at [483, 77] on span "0.57%" at bounding box center [492, 73] width 28 height 9
drag, startPoint x: 483, startPoint y: 77, endPoint x: 514, endPoint y: 72, distance: 31.3
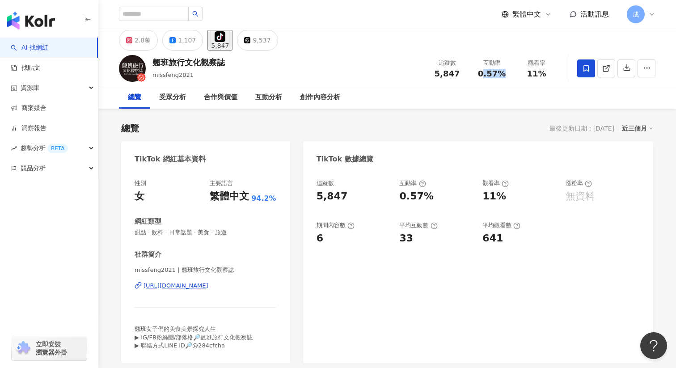
click at [514, 72] on div "互動率 0.57%" at bounding box center [491, 68] width 45 height 19
click at [498, 73] on span "0.57%" at bounding box center [492, 73] width 28 height 9
drag, startPoint x: 478, startPoint y: 73, endPoint x: 506, endPoint y: 73, distance: 27.7
click at [506, 73] on div "0.57%" at bounding box center [492, 73] width 34 height 9
copy span "0.57%"
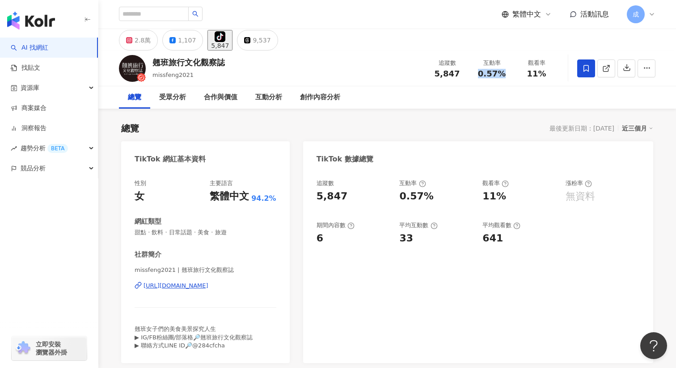
click at [196, 282] on div "https://www.tiktok.com/share/user/7072951179692524545" at bounding box center [176, 286] width 65 height 8
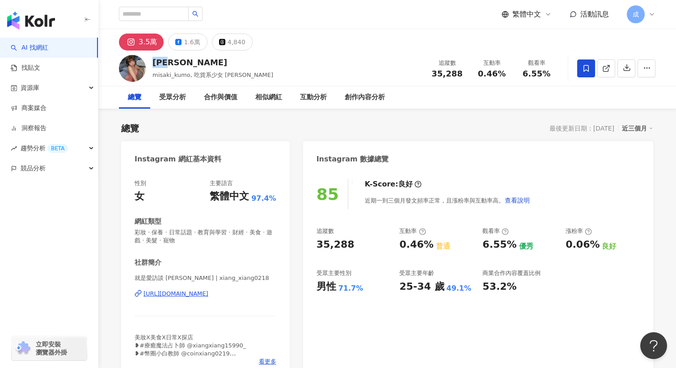
click at [181, 295] on div "[URL][DOMAIN_NAME]" at bounding box center [176, 294] width 65 height 8
drag, startPoint x: 480, startPoint y: 73, endPoint x: 511, endPoint y: 73, distance: 31.7
click at [511, 73] on div "互動率 0.46%" at bounding box center [491, 68] width 45 height 19
copy span "0.46%"
drag, startPoint x: 433, startPoint y: 73, endPoint x: 467, endPoint y: 73, distance: 34.0
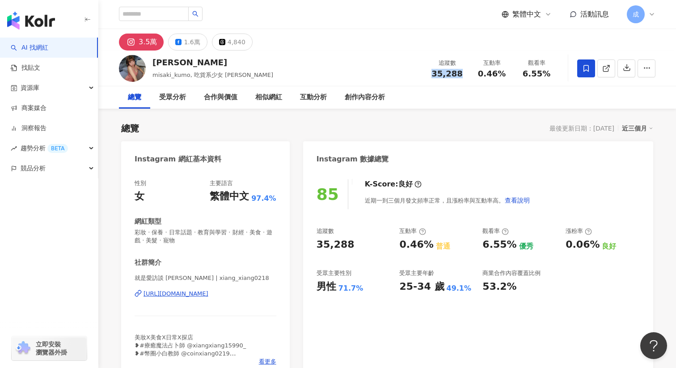
click at [467, 73] on div "追蹤數 35,288" at bounding box center [447, 68] width 45 height 19
copy span "35,288"
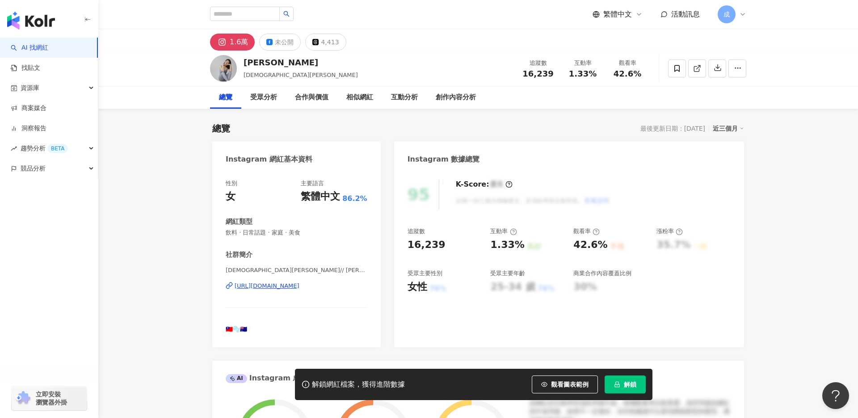
click at [287, 287] on div "[URL][DOMAIN_NAME]" at bounding box center [267, 286] width 65 height 8
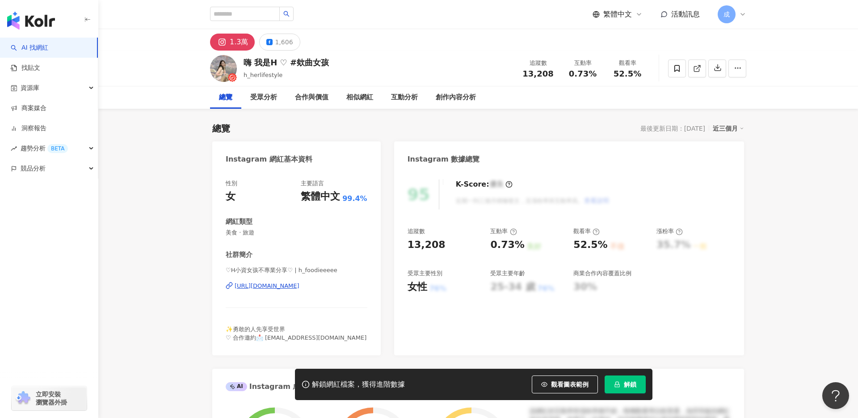
click at [282, 284] on div "https://www.instagram.com/h_foodieeeee/" at bounding box center [267, 286] width 65 height 8
click at [231, 14] on input "search" at bounding box center [245, 14] width 70 height 14
paste input "*********"
type input "*********"
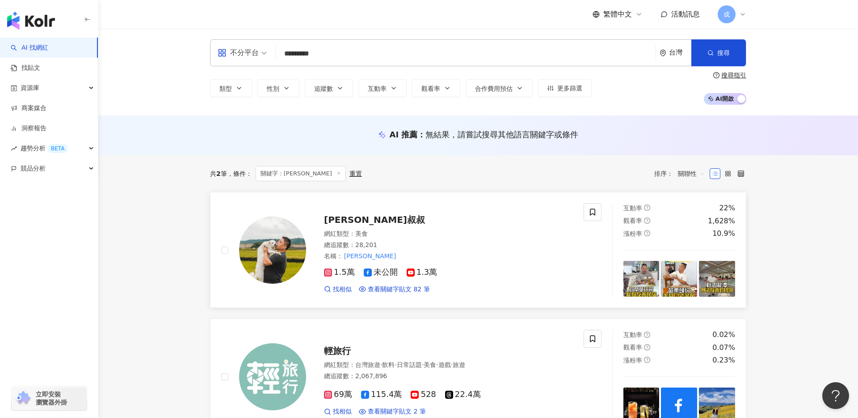
click at [344, 218] on span "蓋瑞叔叔" at bounding box center [374, 219] width 101 height 11
click at [337, 291] on span "找相似" at bounding box center [342, 289] width 19 height 9
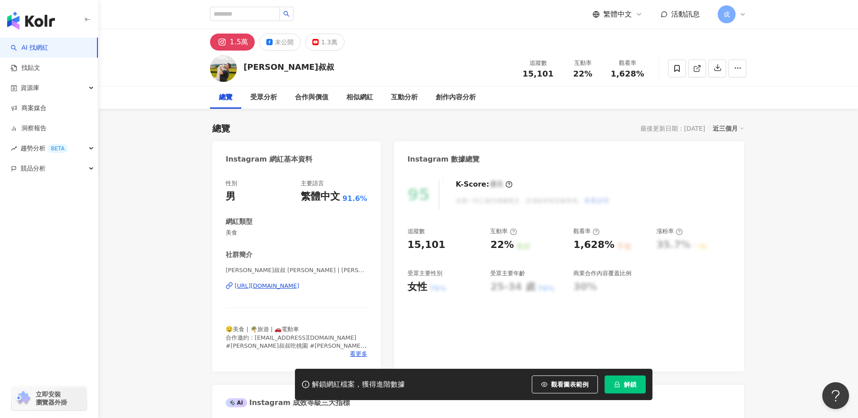
click at [620, 383] on icon "lock" at bounding box center [617, 384] width 6 height 6
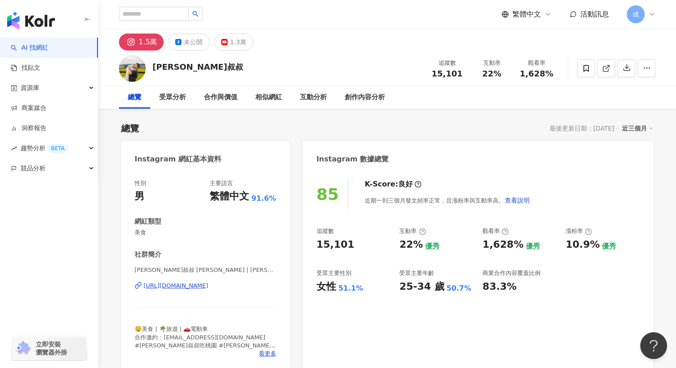
click at [181, 286] on div "https://www.instagram.com/gary_susu/" at bounding box center [176, 286] width 65 height 8
drag, startPoint x: 435, startPoint y: 72, endPoint x: 475, endPoint y: 72, distance: 40.7
click at [475, 72] on div "追蹤數 15,101 互動率 22% 觀看率 1,628%" at bounding box center [492, 68] width 134 height 26
click at [475, 72] on div "22%" at bounding box center [492, 73] width 34 height 9
drag, startPoint x: 432, startPoint y: 72, endPoint x: 460, endPoint y: 72, distance: 28.2
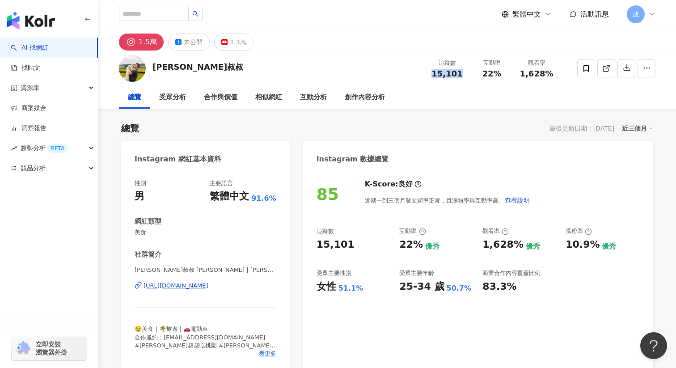
click at [460, 72] on div "15,101" at bounding box center [447, 73] width 34 height 9
copy span "15,101"
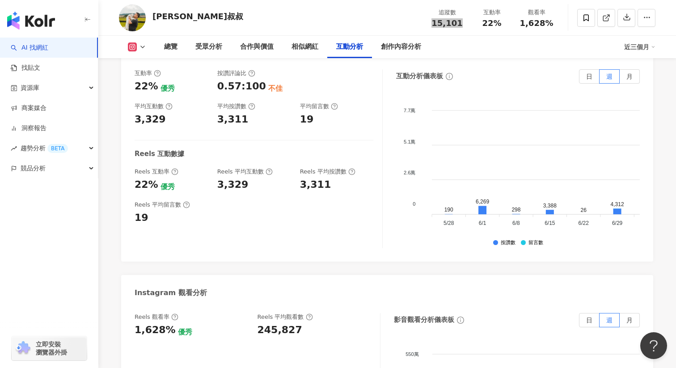
scroll to position [1809, 0]
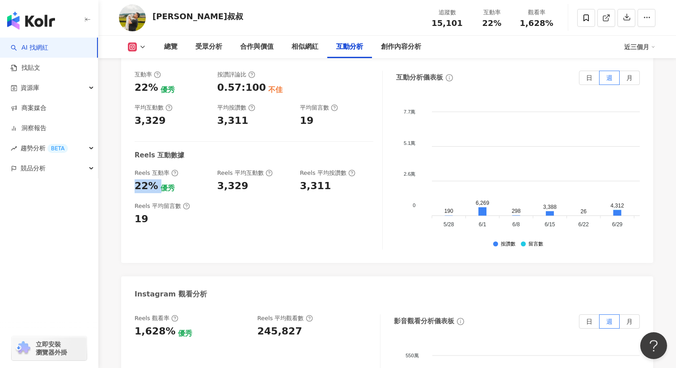
drag, startPoint x: 129, startPoint y: 187, endPoint x: 156, endPoint y: 187, distance: 27.3
click at [156, 187] on div "互動率 22% 優秀 按讚評論比 0.57:100 不佳 平均互動數 3,329 平均按讚數 3,311 平均留言數 19 Reels 互動數據 Reels …" at bounding box center [387, 162] width 532 height 201
copy div "22%"
click at [589, 24] on span at bounding box center [586, 18] width 18 height 18
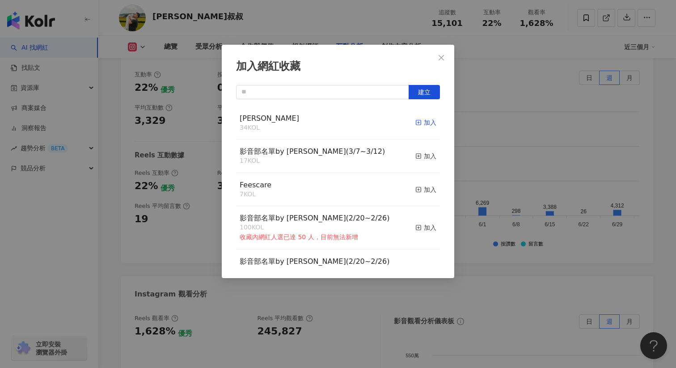
click at [417, 125] on icon "button" at bounding box center [418, 122] width 6 height 6
click at [441, 54] on icon "close" at bounding box center [441, 57] width 7 height 7
